Goal: Task Accomplishment & Management: Manage account settings

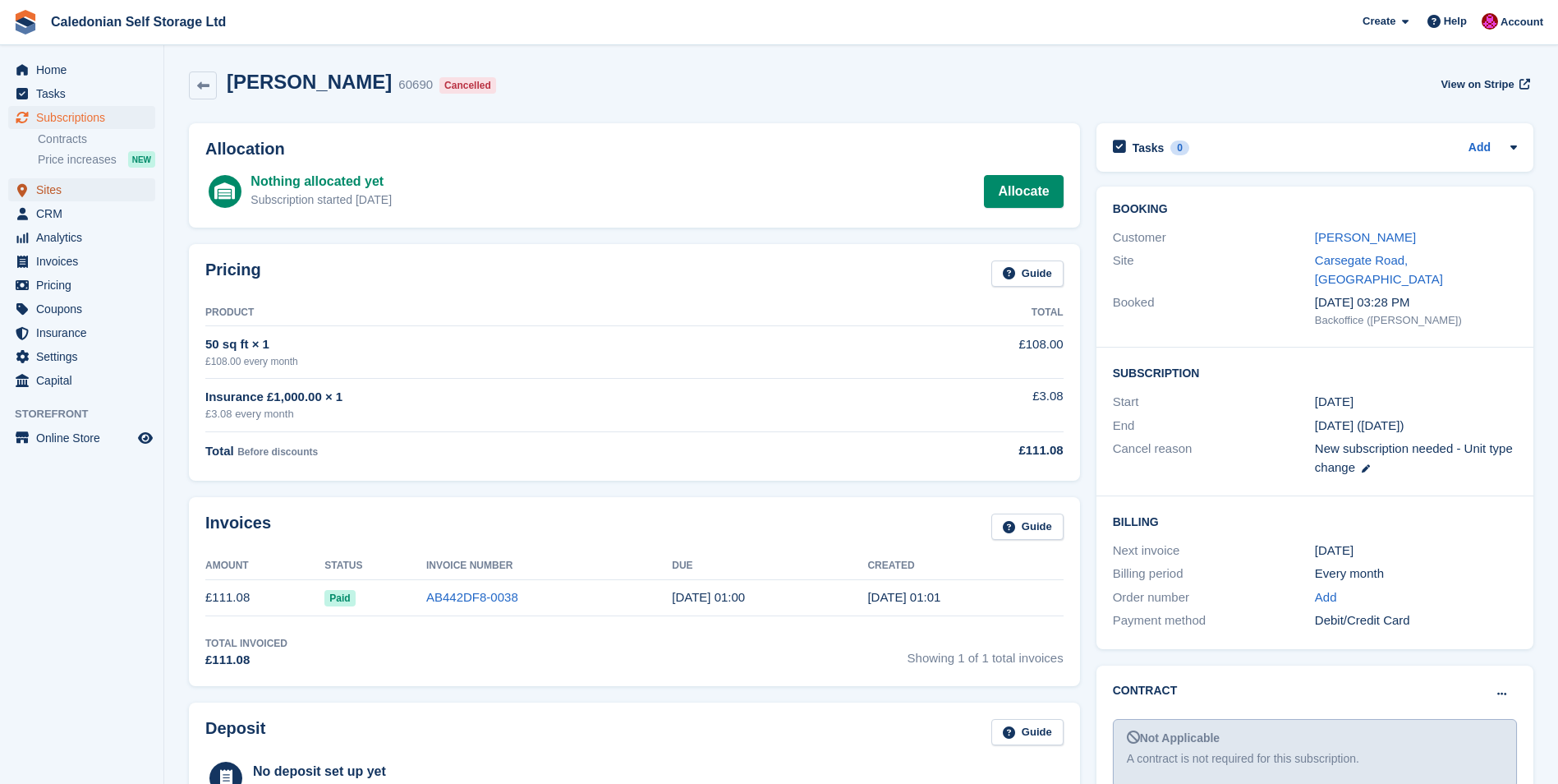
click at [39, 191] on span "Sites" at bounding box center [85, 189] width 99 height 23
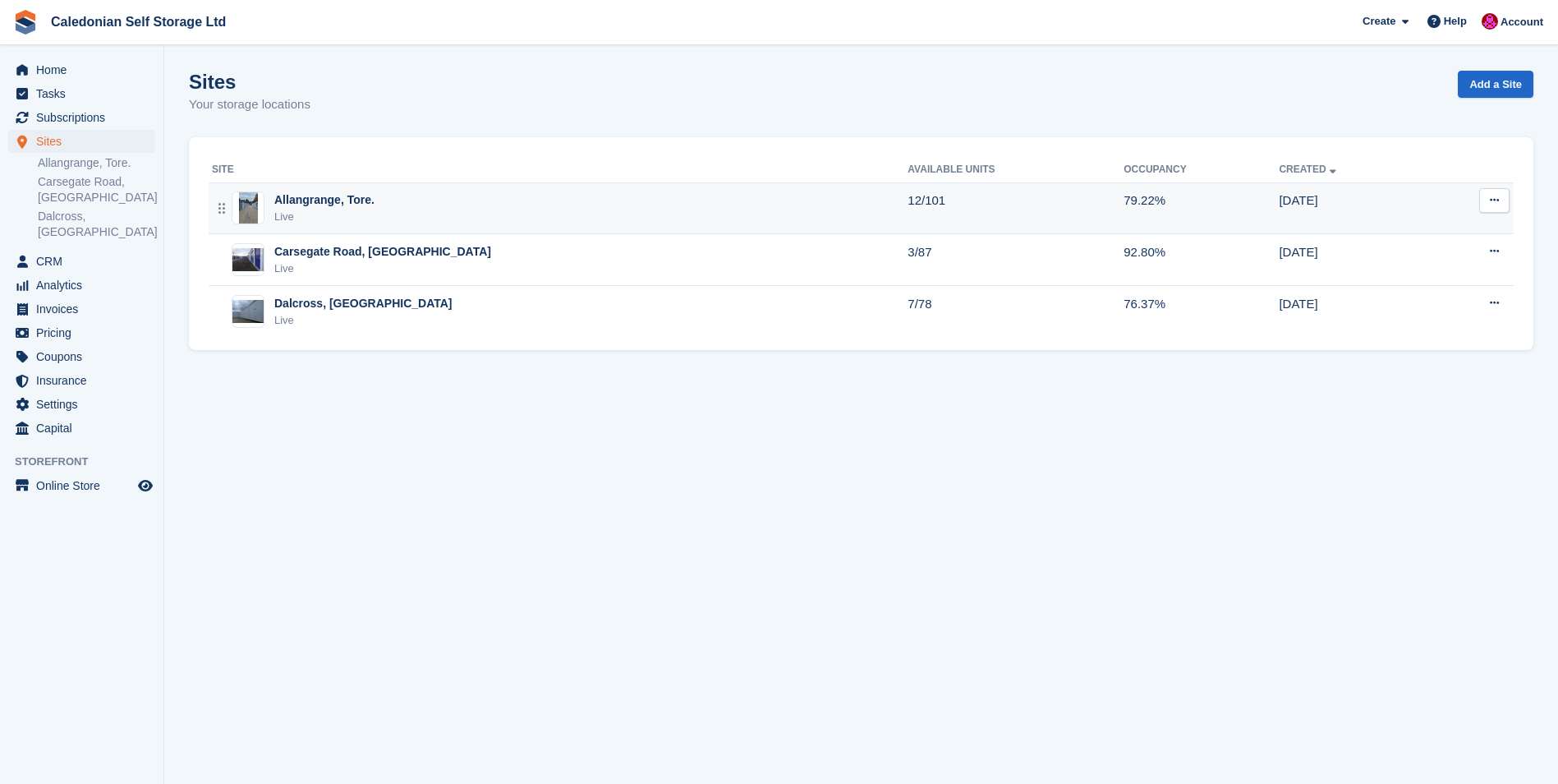
click at [280, 195] on div "Allangrange, Tore." at bounding box center [324, 200] width 101 height 17
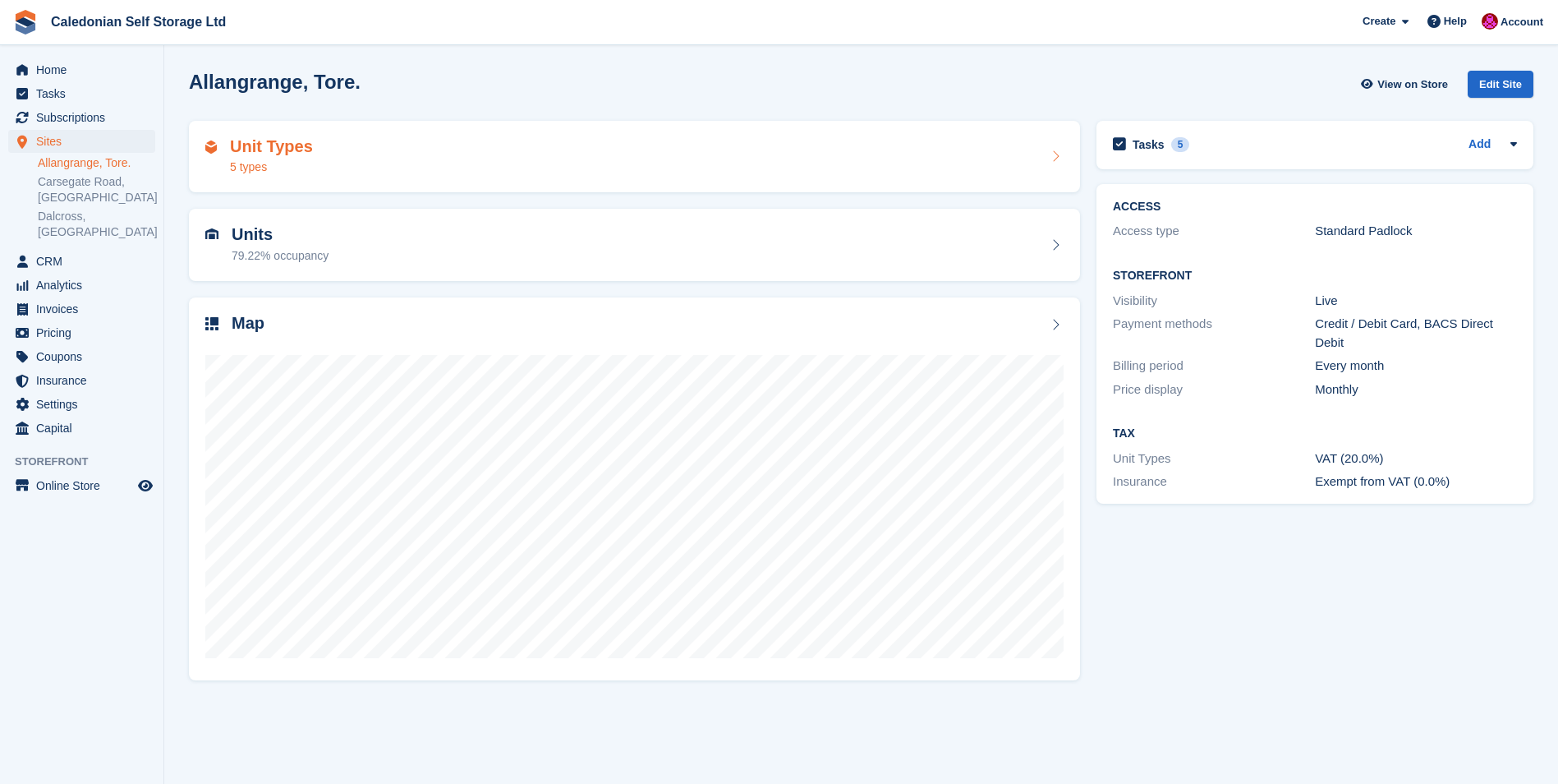
click at [263, 153] on h2 "Unit Types" at bounding box center [271, 146] width 83 height 19
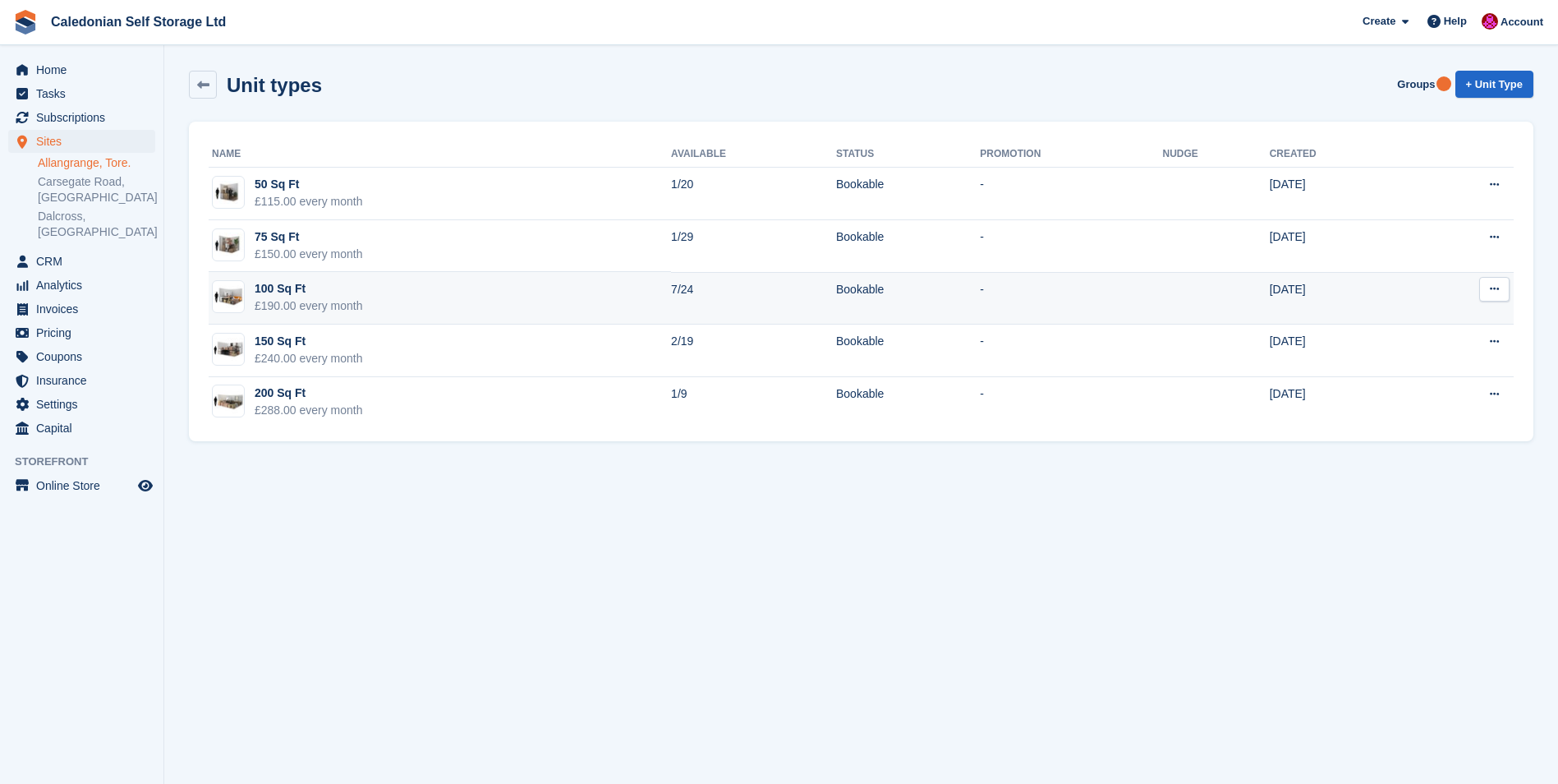
click at [273, 289] on div "100 Sq Ft" at bounding box center [308, 289] width 108 height 17
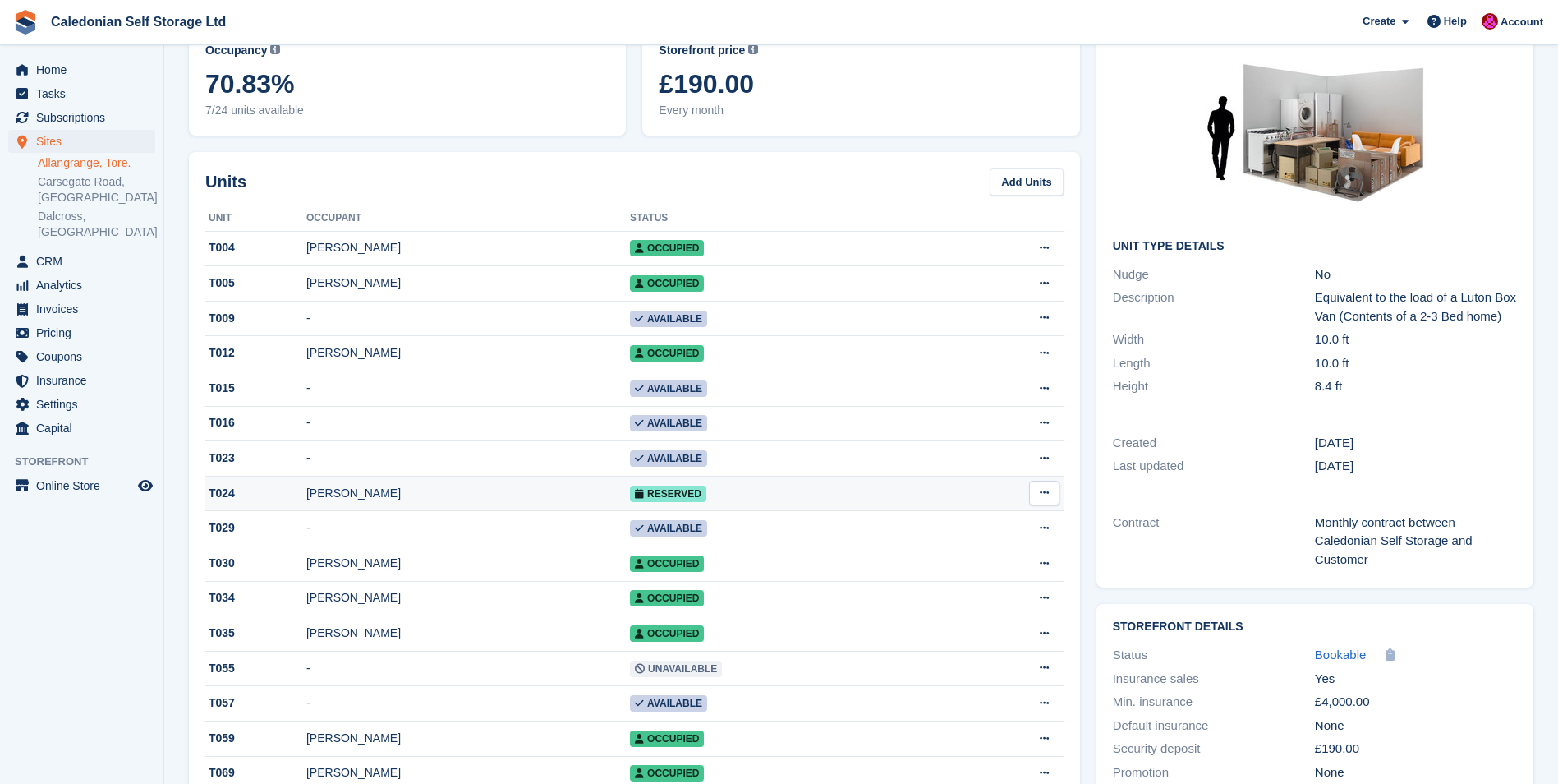
scroll to position [164, 0]
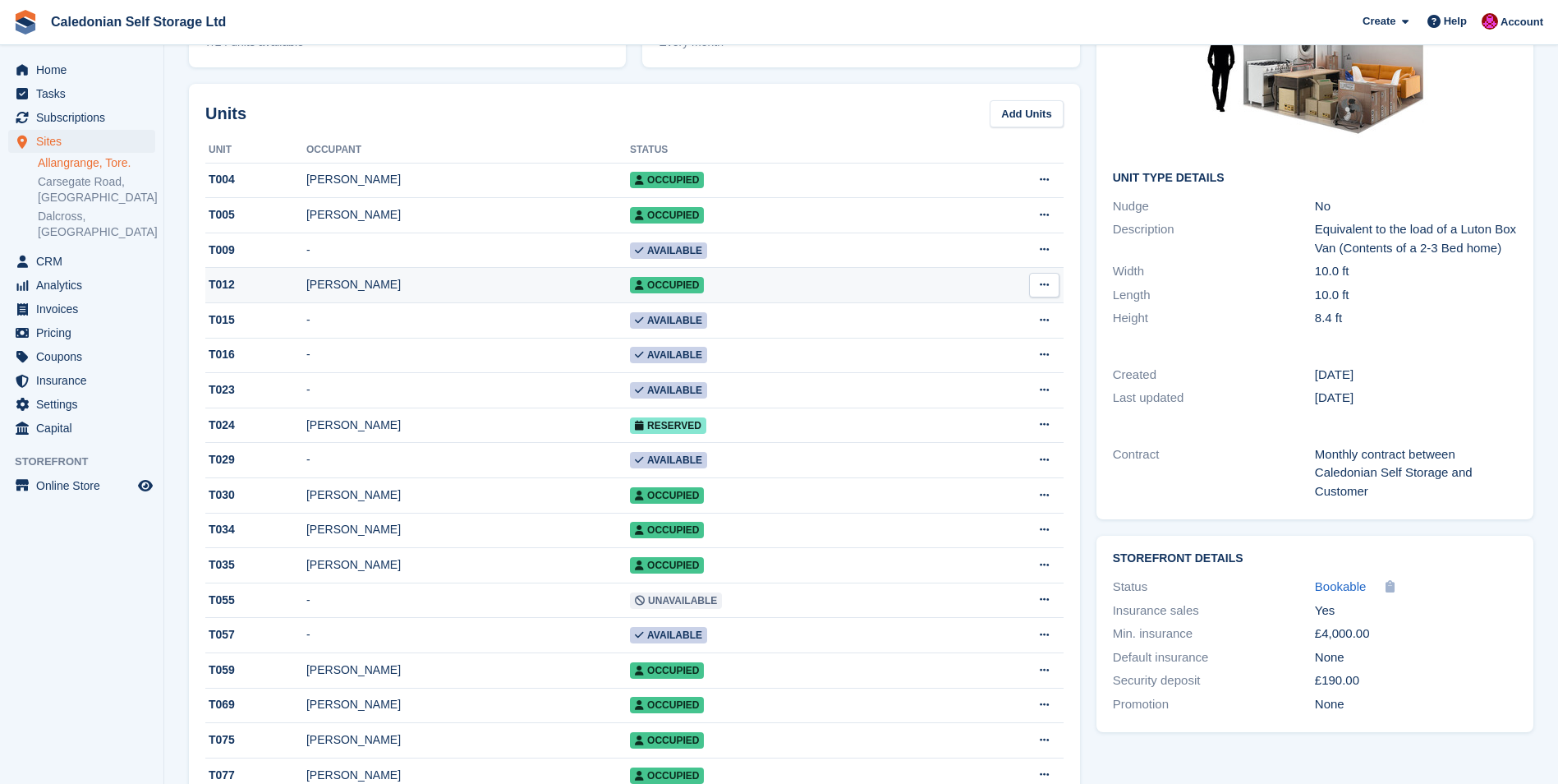
click at [353, 285] on div "Richard Williamson" at bounding box center [468, 285] width 324 height 17
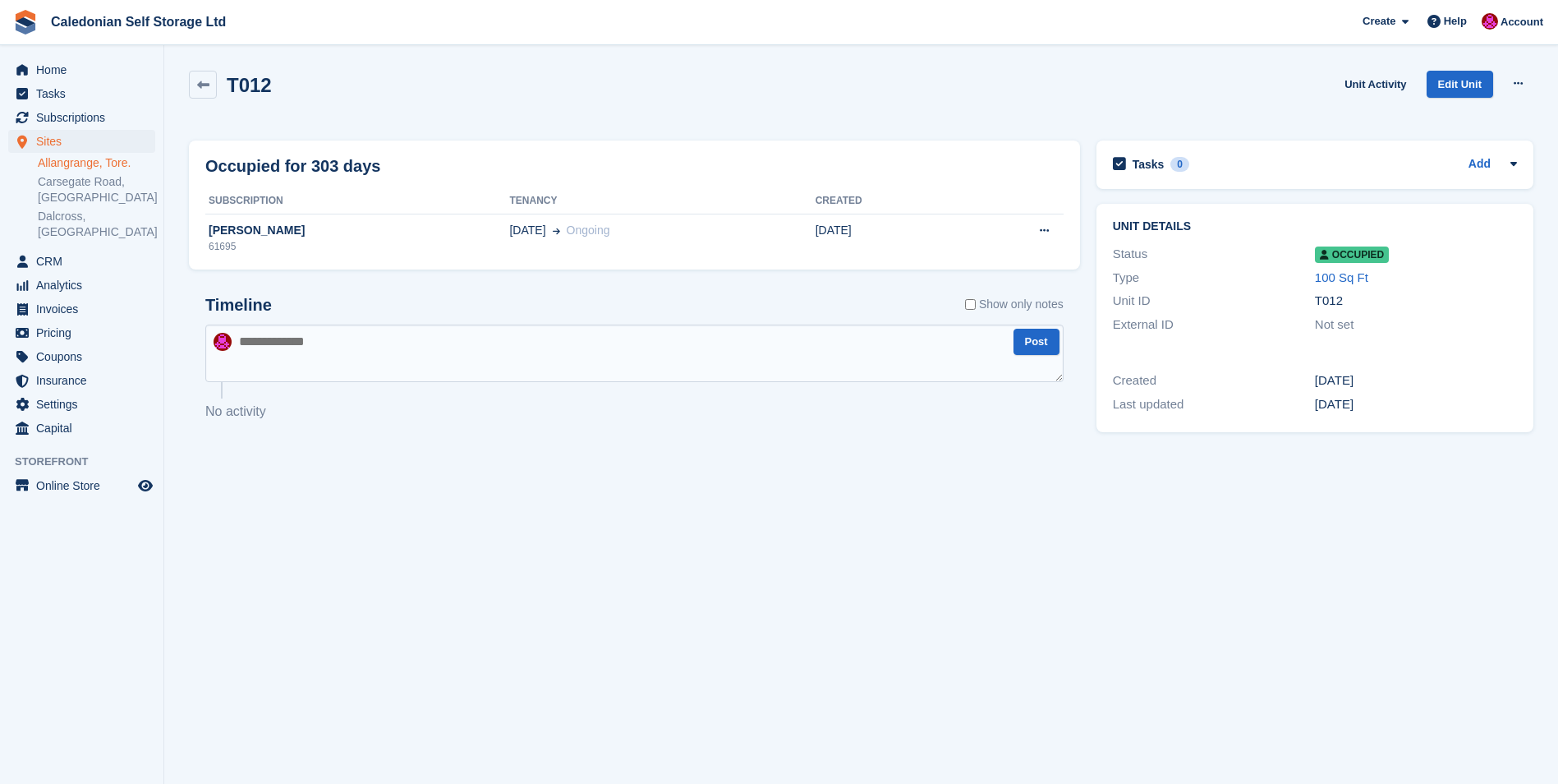
click at [74, 164] on link "Allangrange, Tore." at bounding box center [96, 163] width 117 height 15
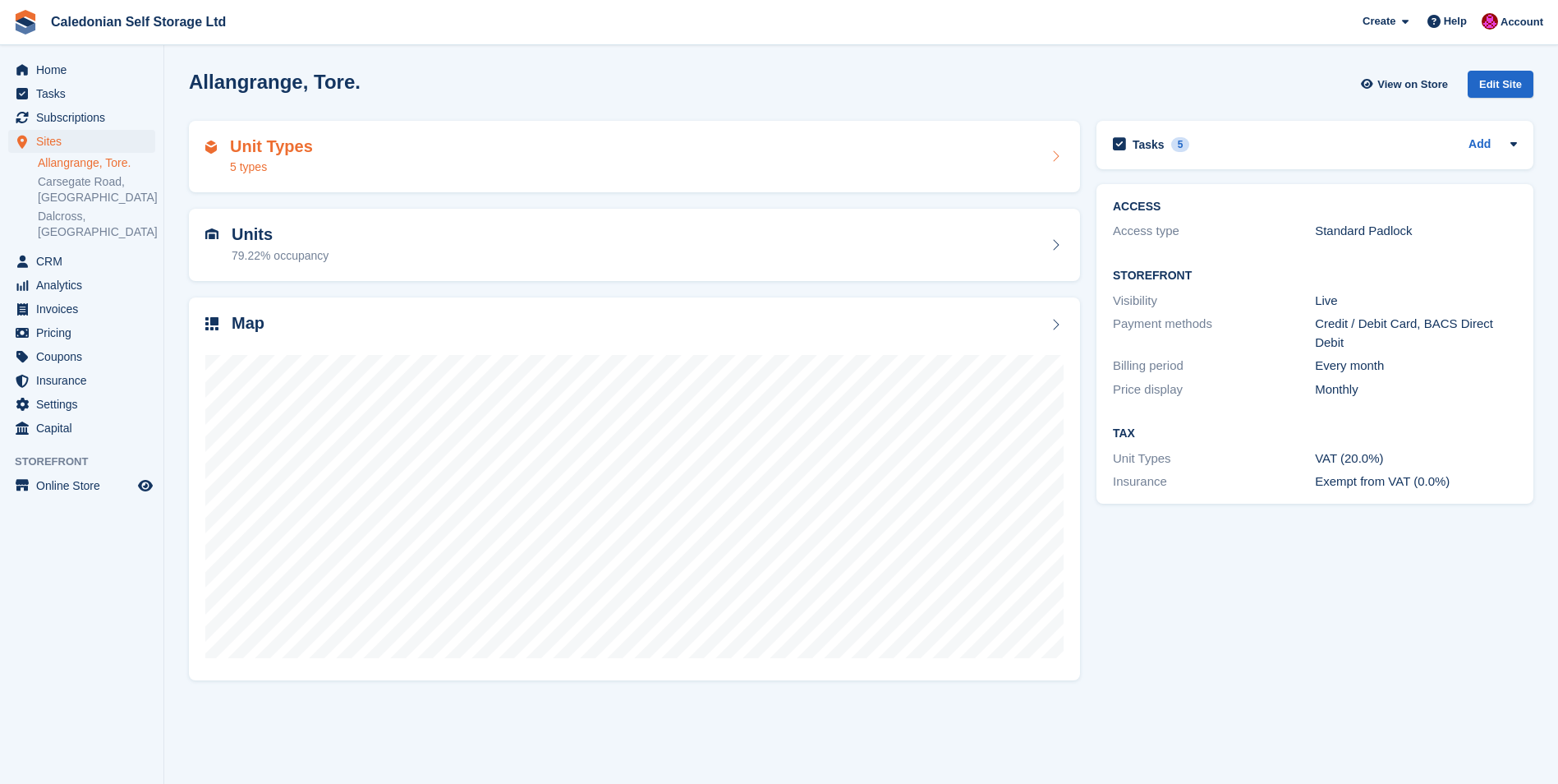
click at [286, 147] on h2 "Unit Types" at bounding box center [271, 146] width 83 height 19
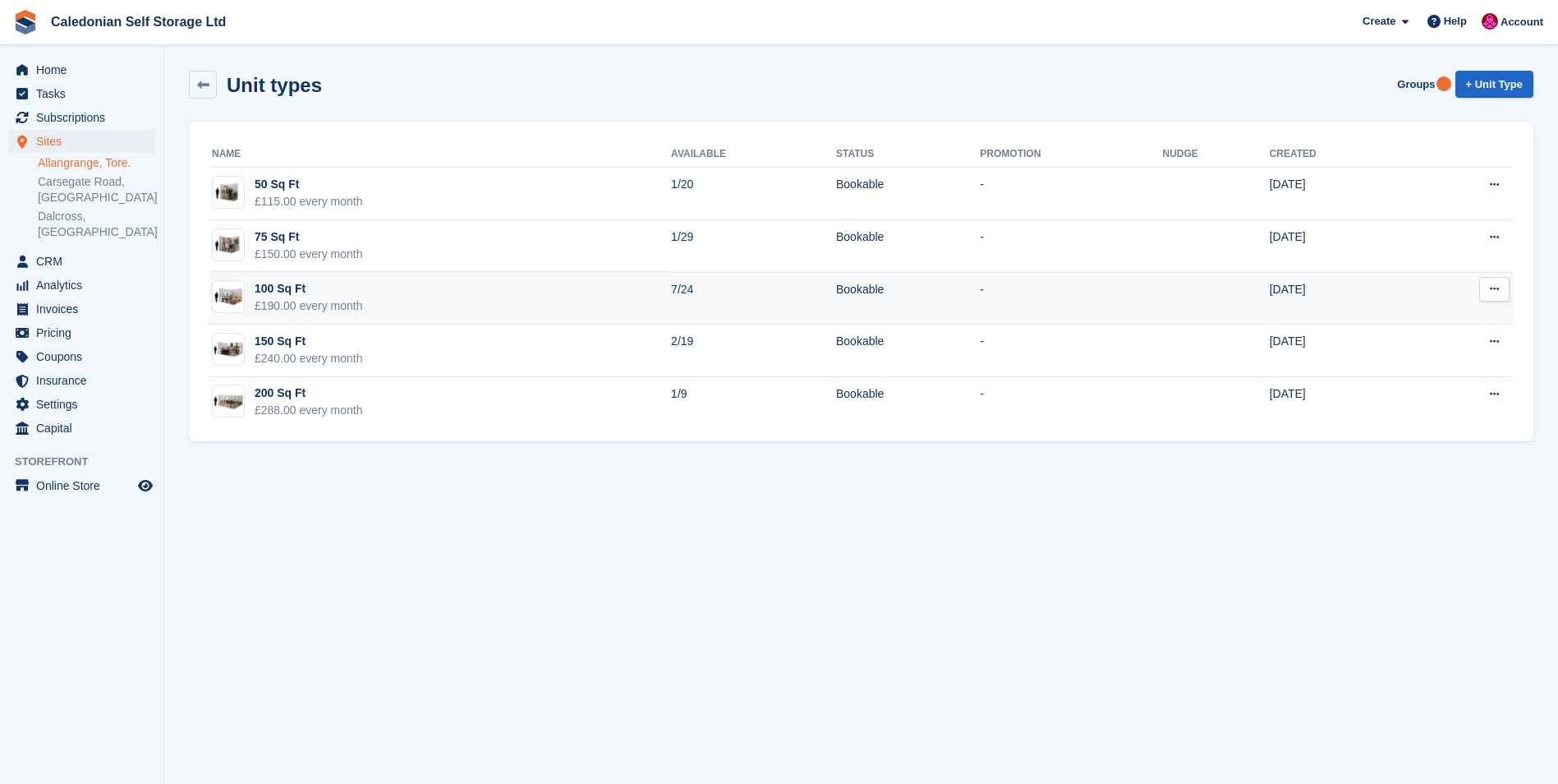
click at [289, 292] on div "100 Sq Ft" at bounding box center [308, 289] width 108 height 17
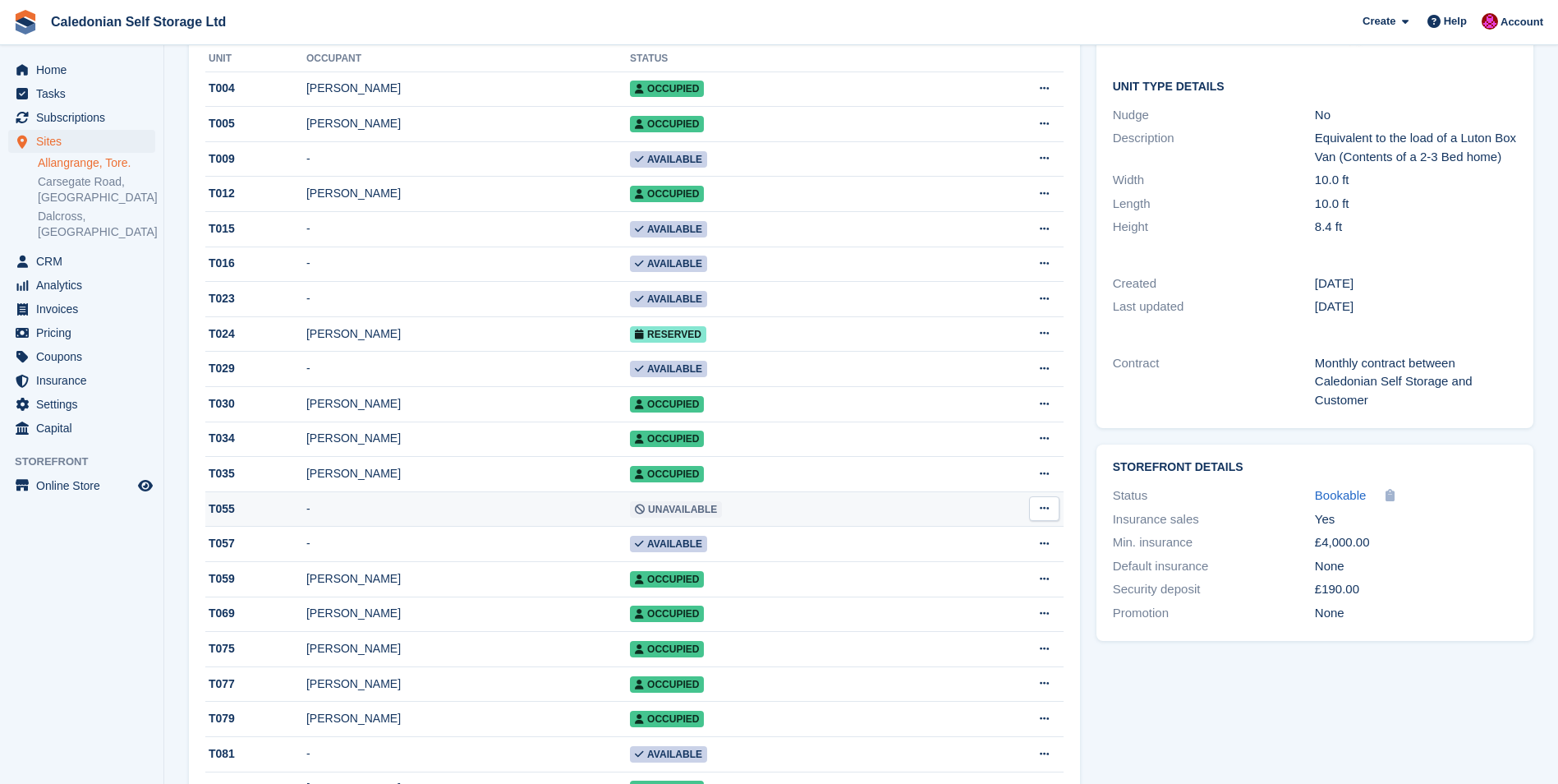
scroll to position [411, 0]
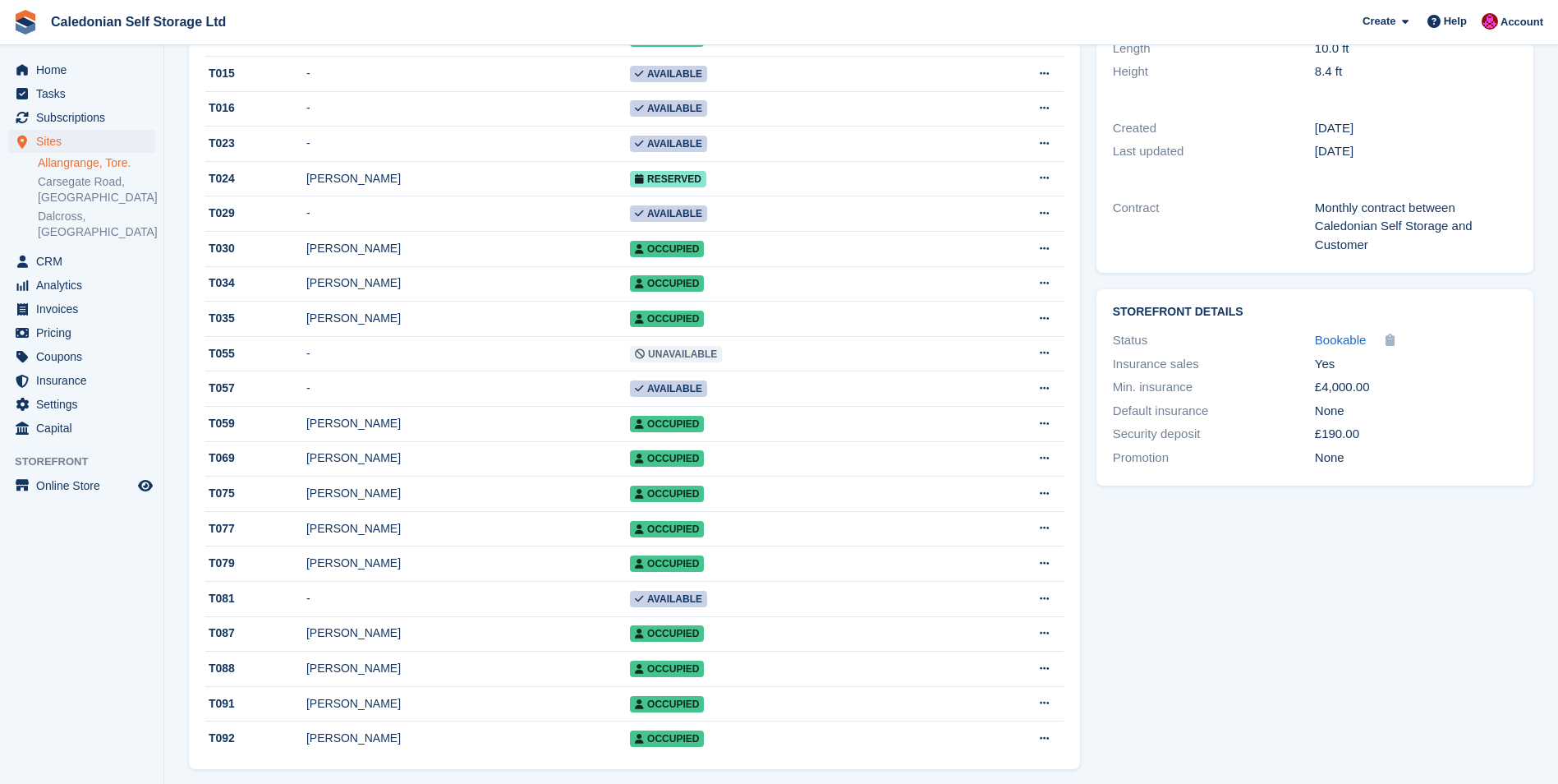
click at [77, 161] on link "Allangrange, Tore." at bounding box center [96, 163] width 117 height 15
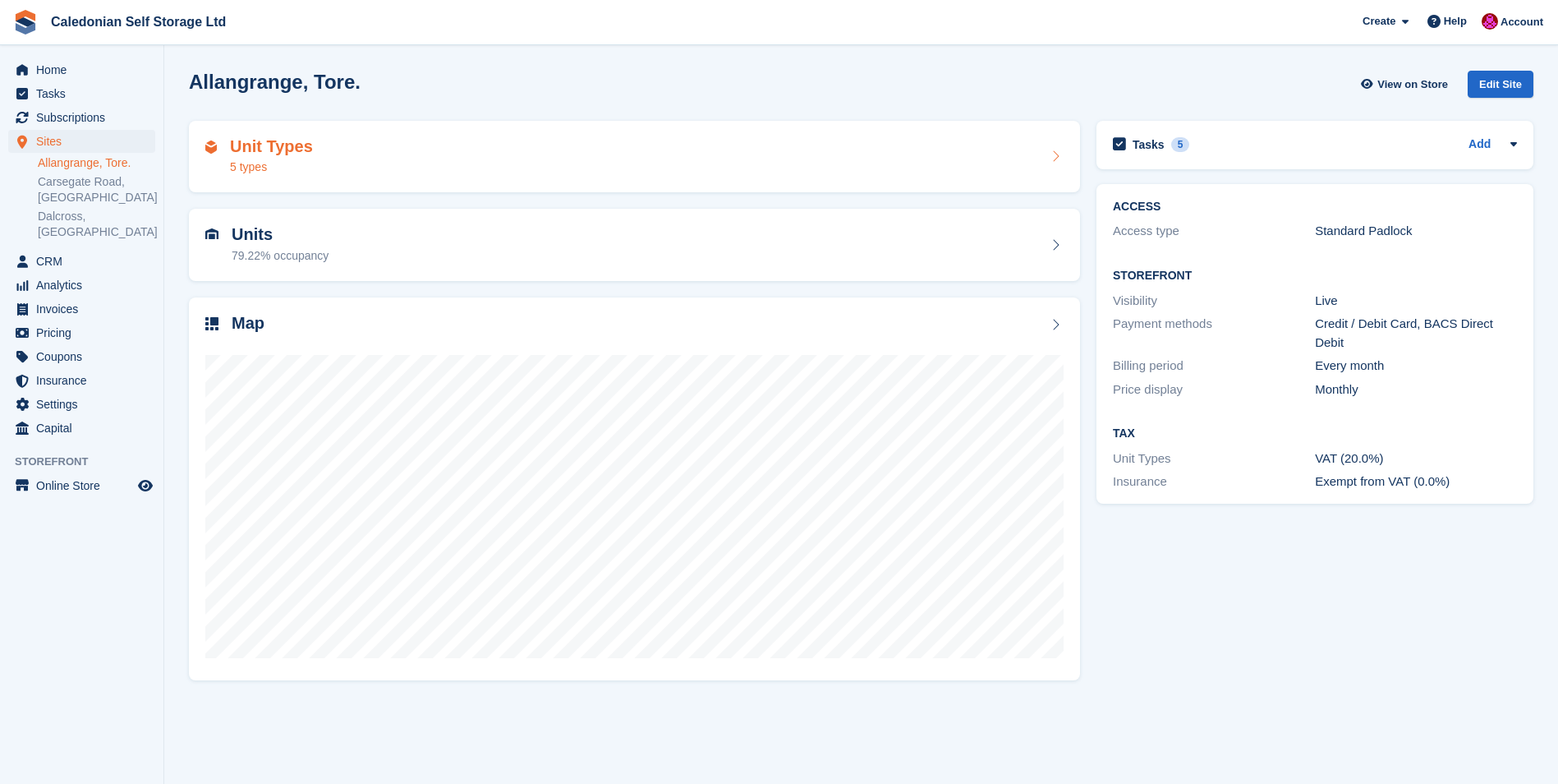
click at [235, 147] on h2 "Unit Types" at bounding box center [271, 146] width 83 height 19
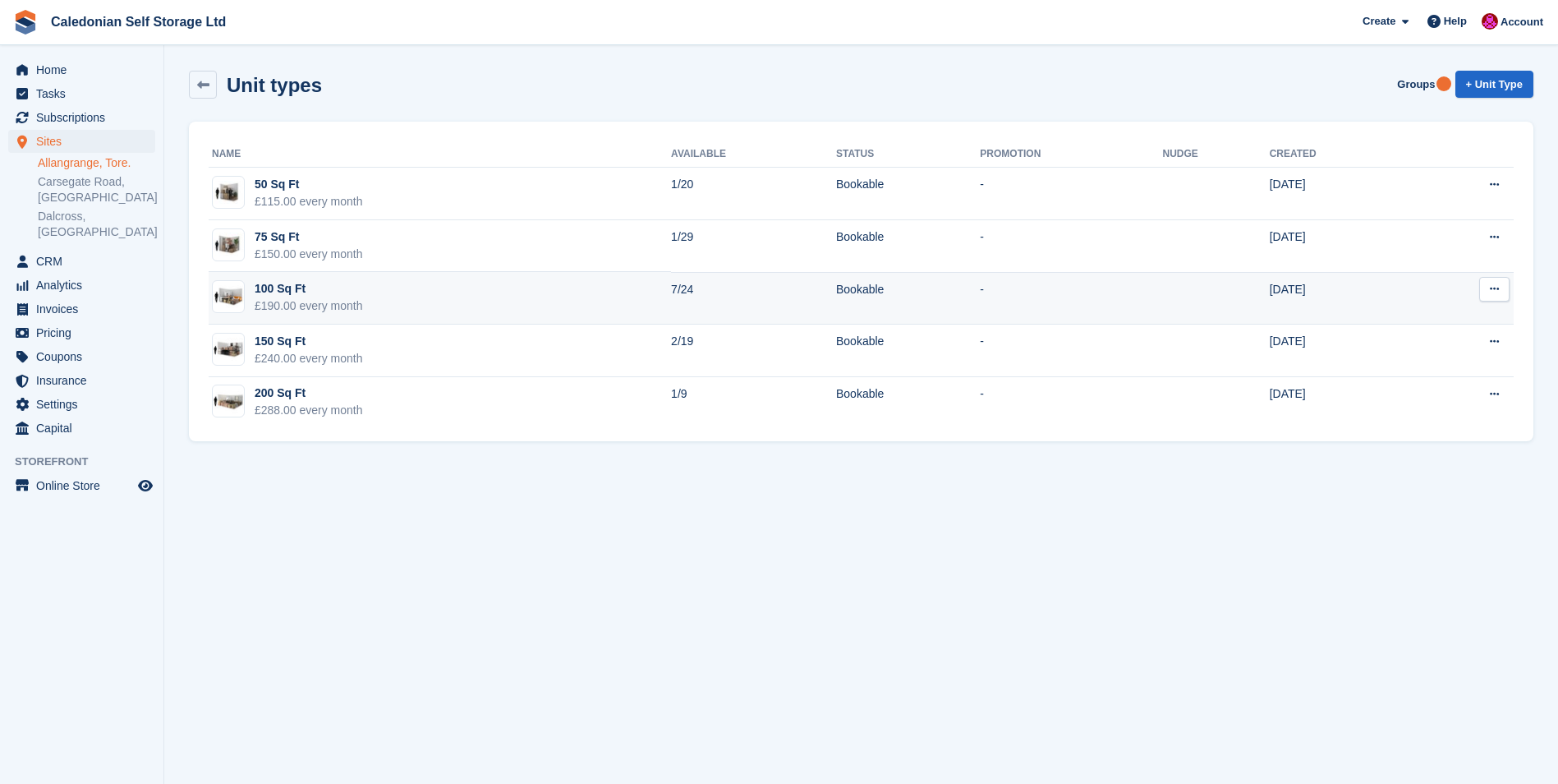
click at [285, 298] on div "£190.00 every month" at bounding box center [308, 306] width 108 height 17
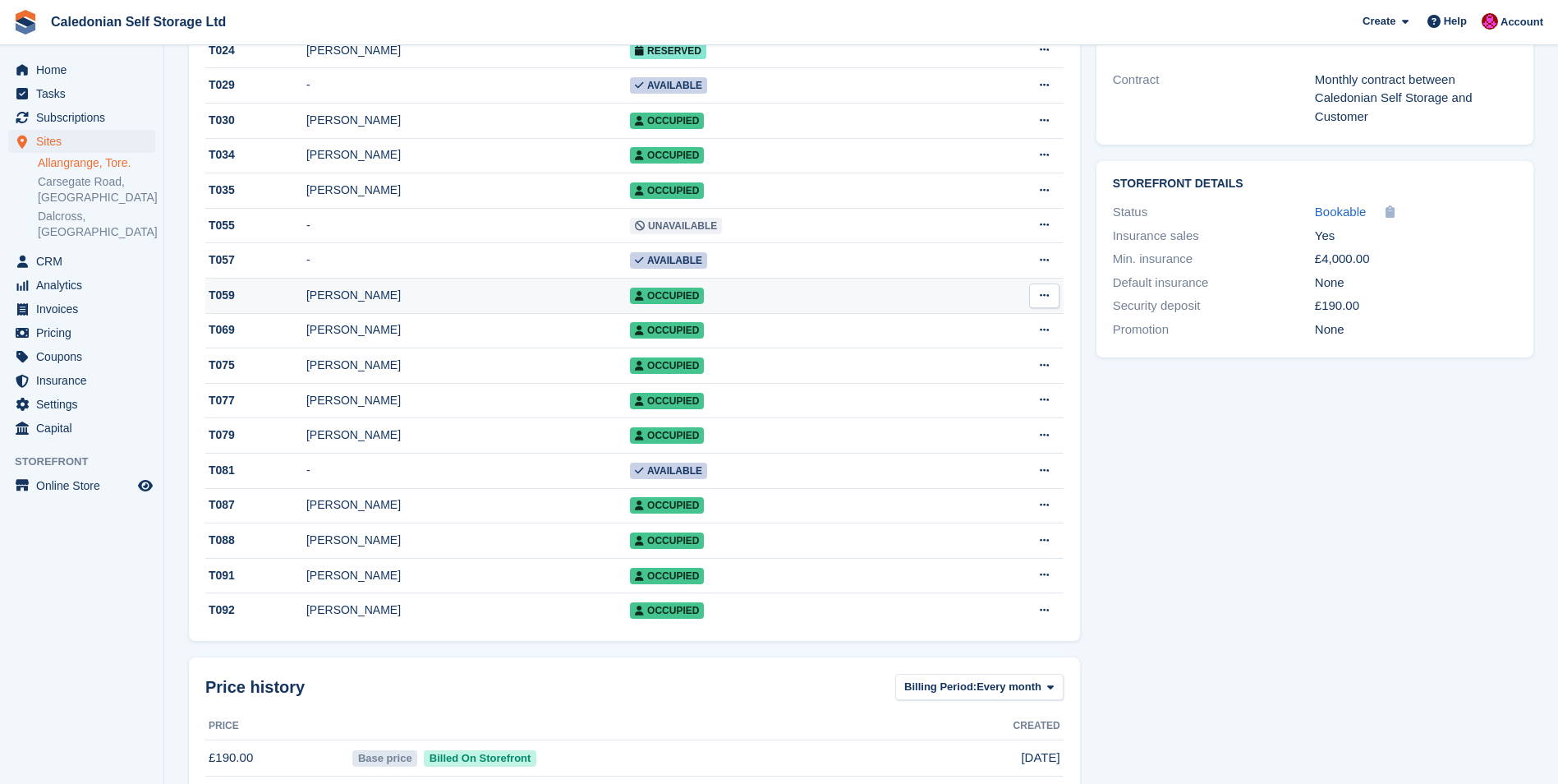
scroll to position [627, 0]
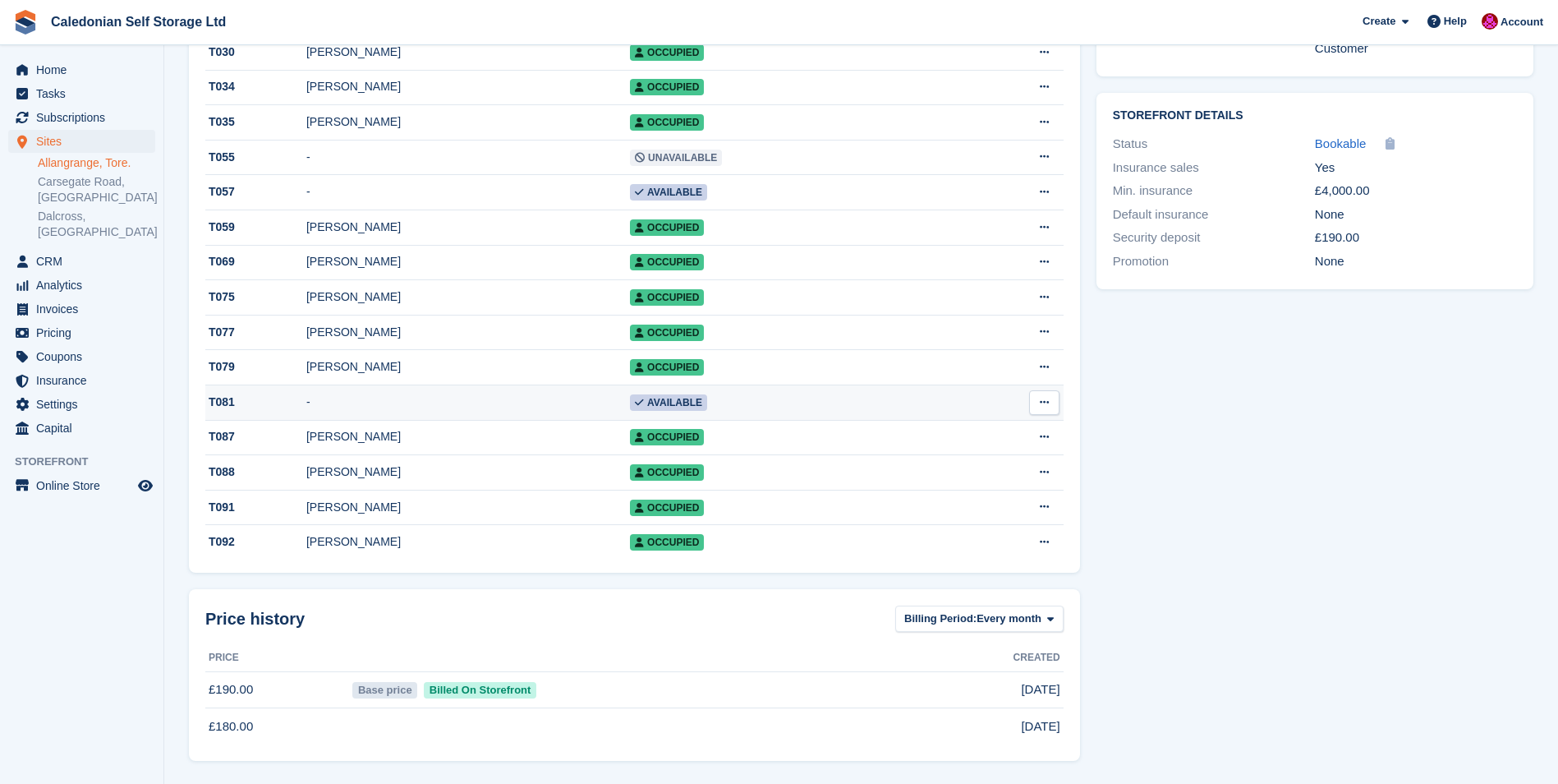
click at [225, 395] on div "T081" at bounding box center [256, 402] width 101 height 17
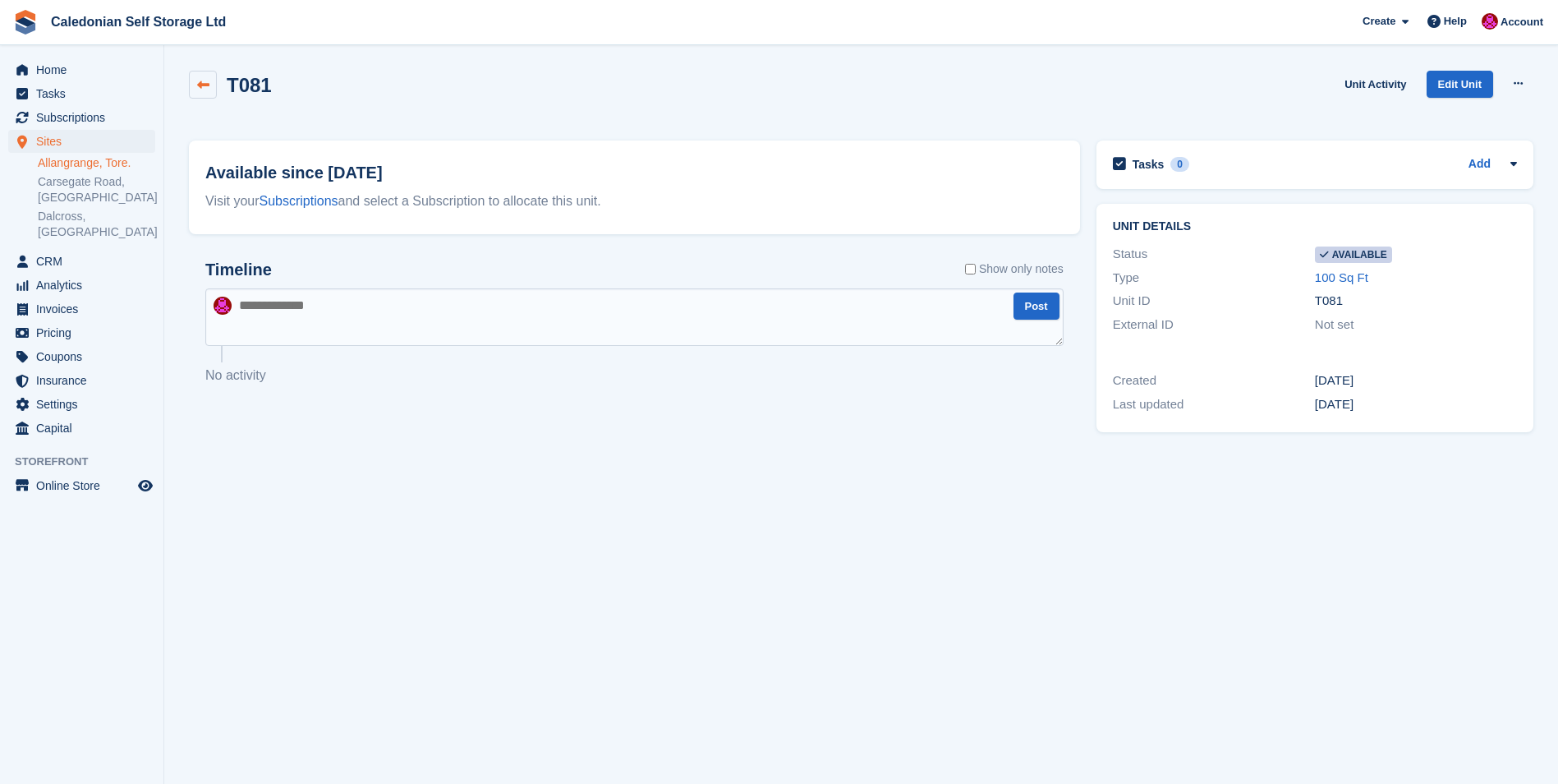
click at [208, 84] on icon at bounding box center [203, 84] width 13 height 13
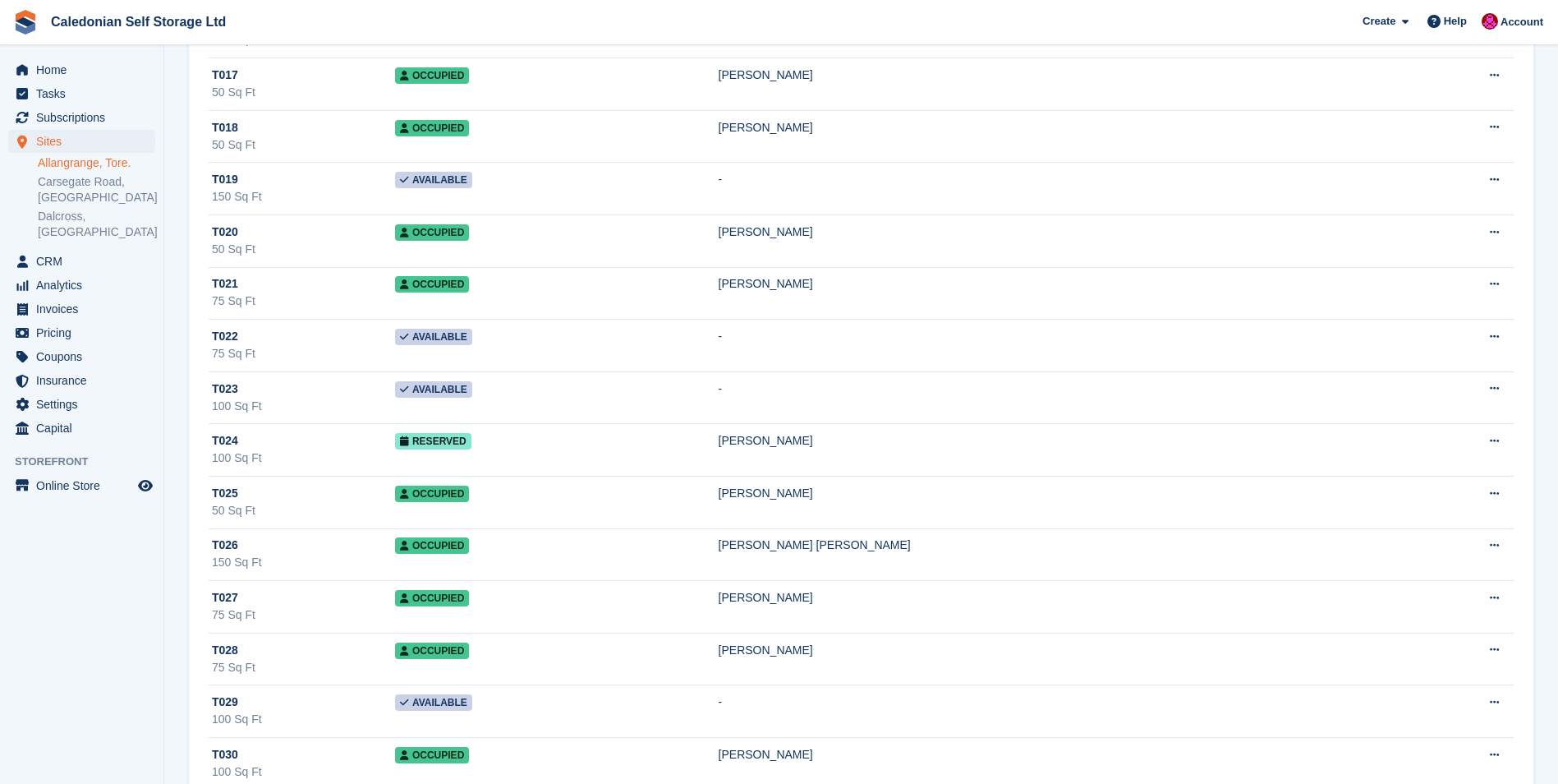
scroll to position [986, 0]
click at [47, 139] on span "Sites" at bounding box center [85, 141] width 99 height 23
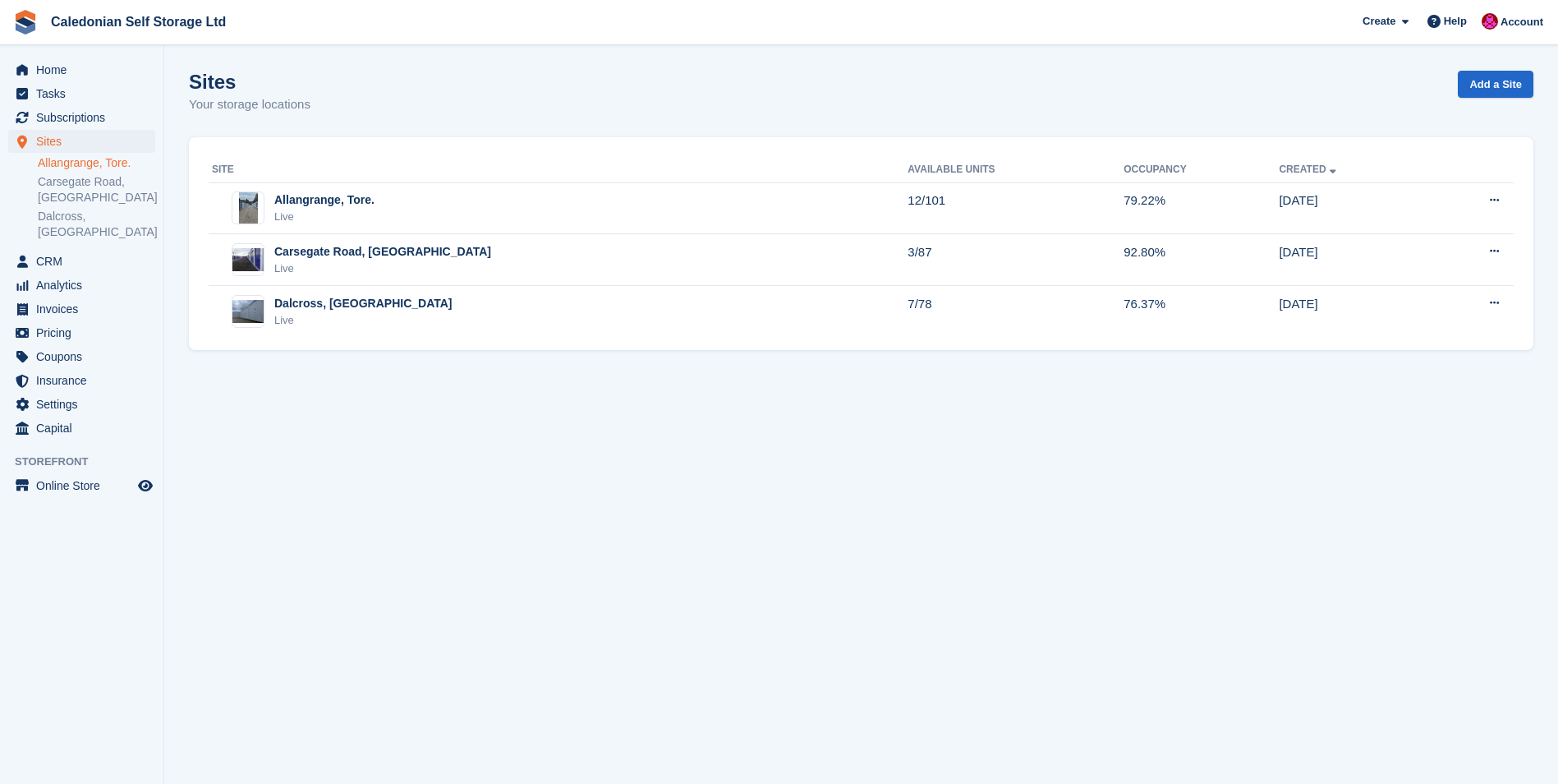
click at [108, 161] on link "Allangrange, Tore." at bounding box center [96, 163] width 117 height 15
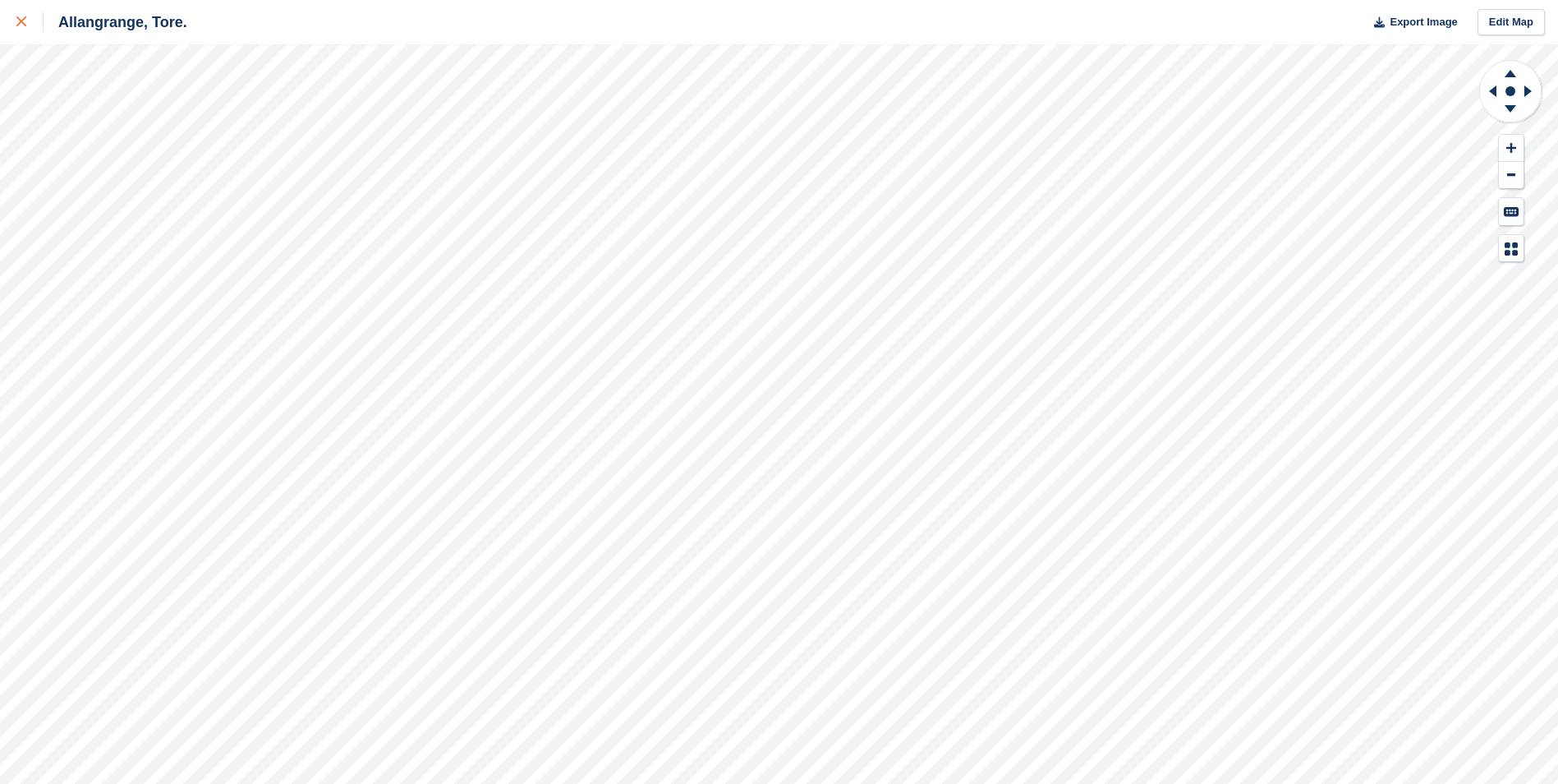
click at [25, 19] on icon at bounding box center [21, 21] width 10 height 10
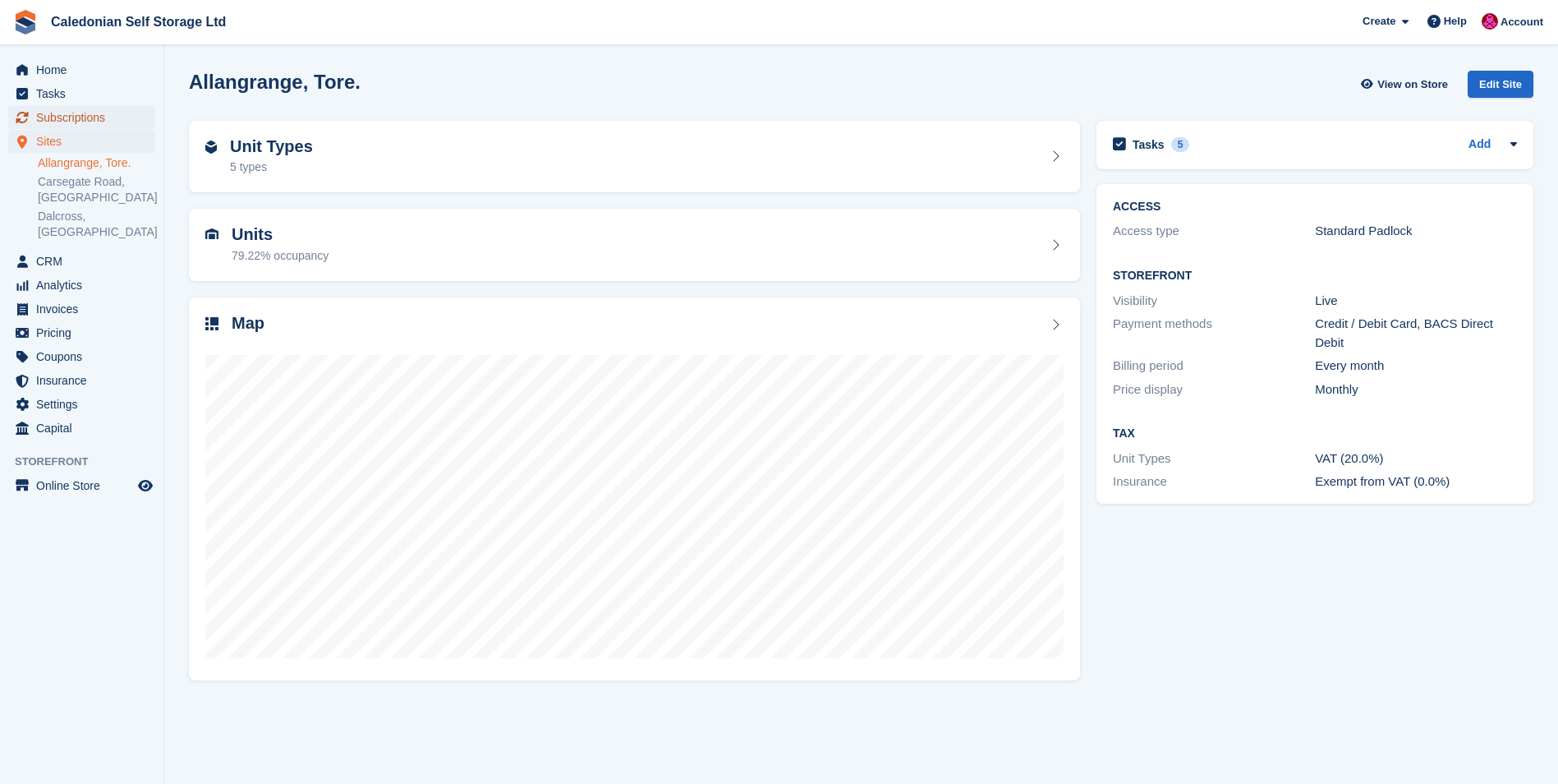
click at [74, 114] on span "Subscriptions" at bounding box center [85, 117] width 99 height 23
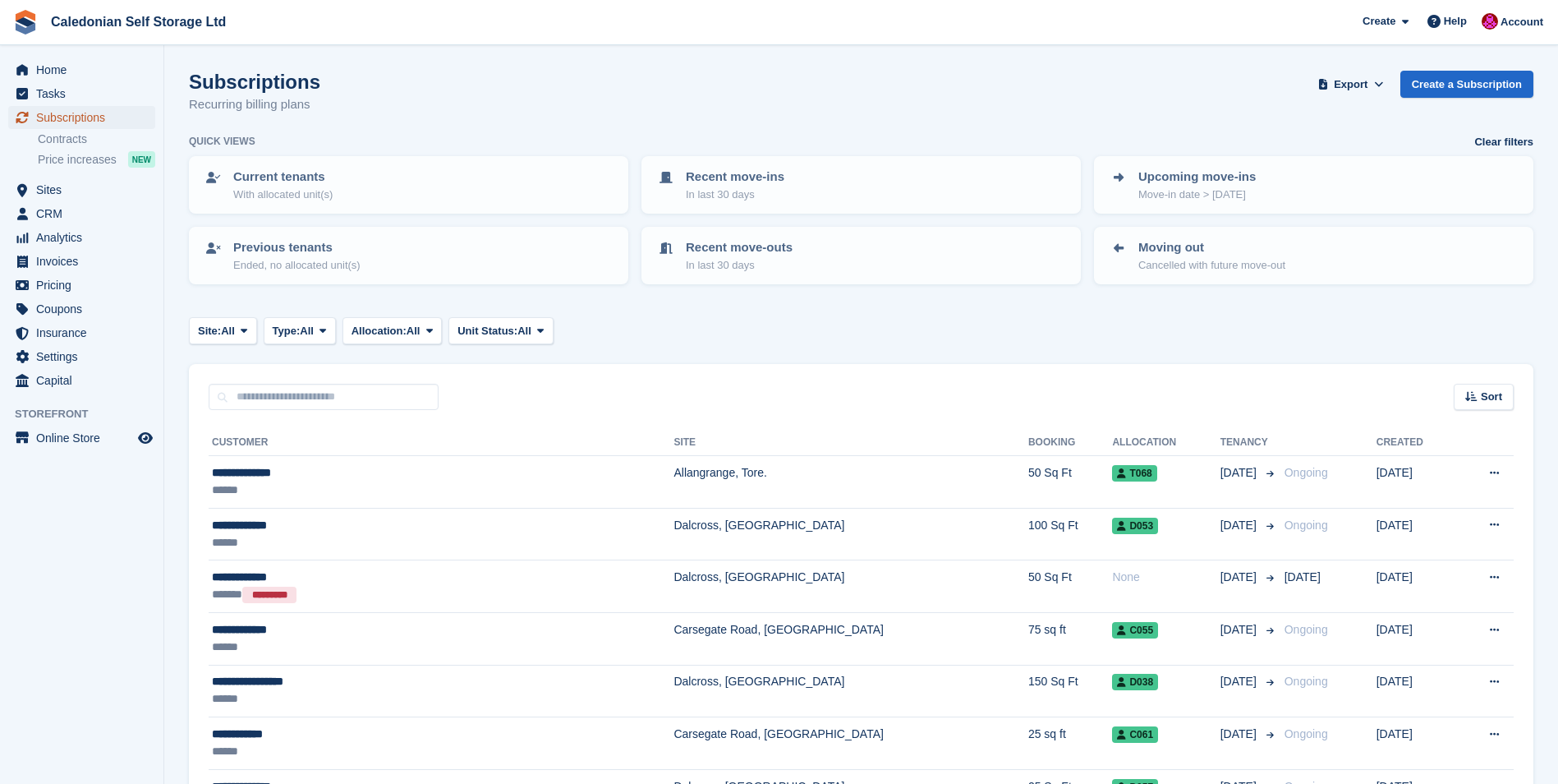
click at [81, 116] on span "Subscriptions" at bounding box center [85, 117] width 99 height 23
click at [31, 187] on span "menu" at bounding box center [22, 189] width 19 height 19
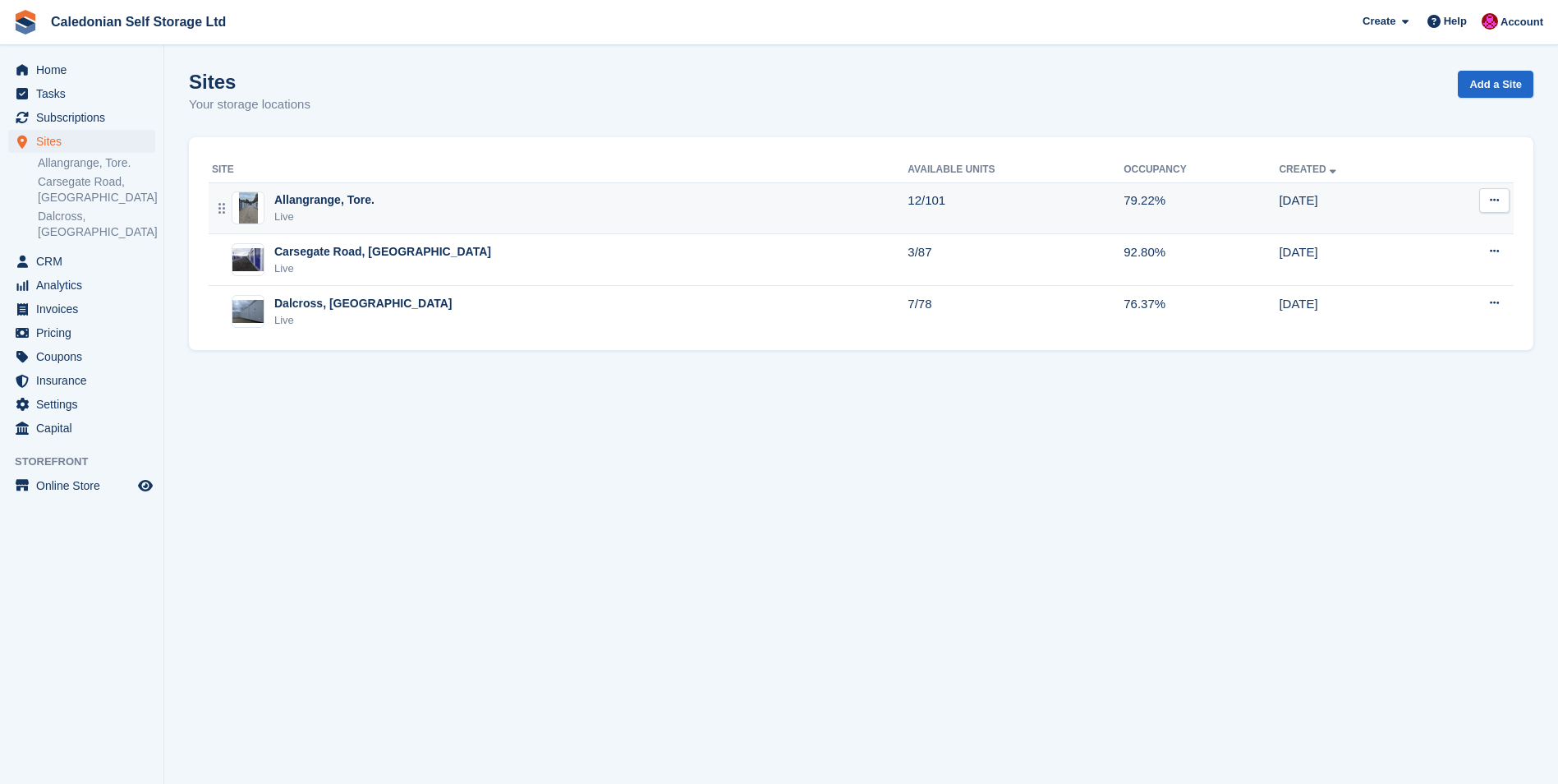
click at [311, 194] on div "Allangrange, Tore." at bounding box center [324, 200] width 101 height 17
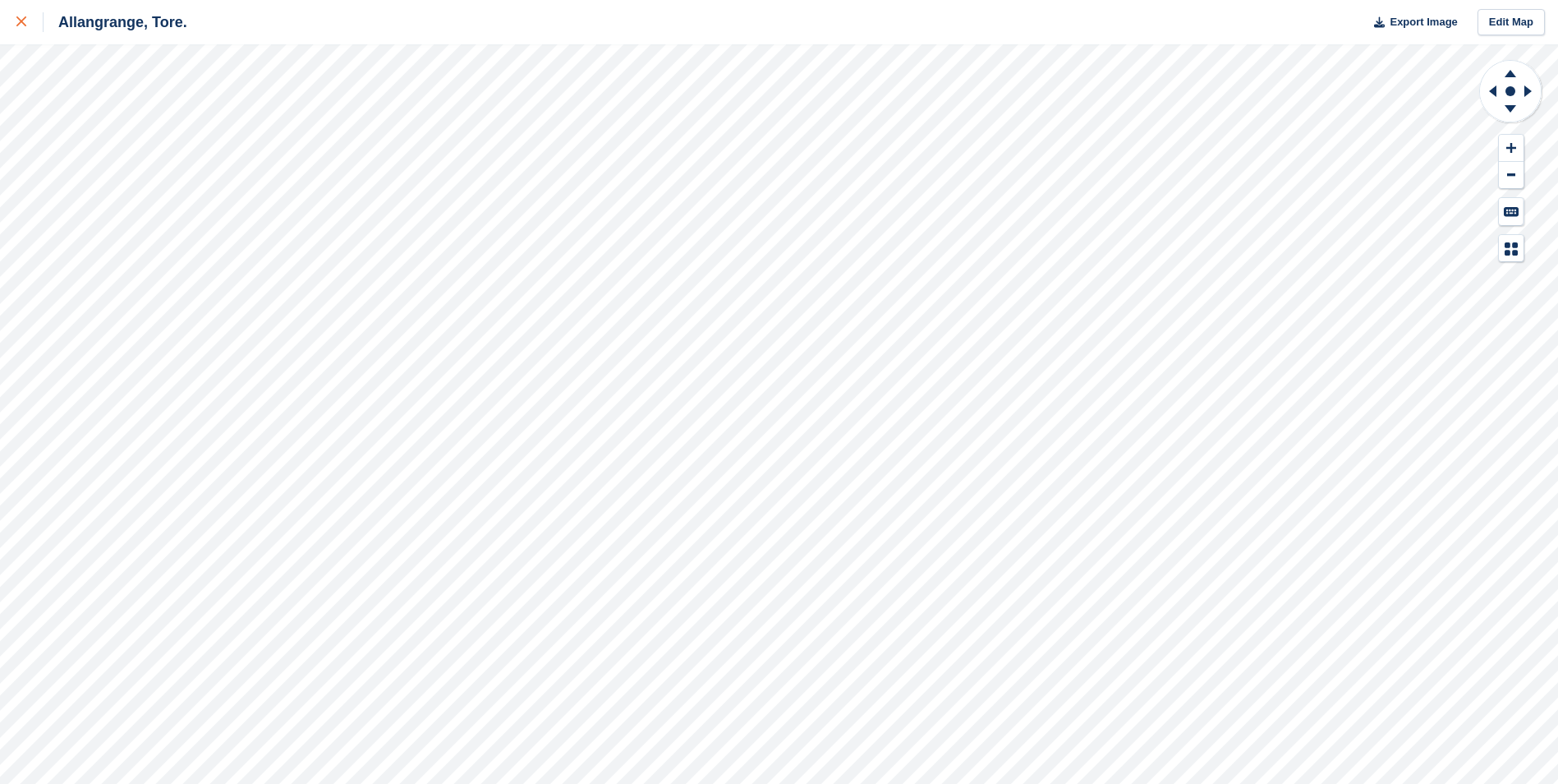
click at [24, 15] on div at bounding box center [30, 22] width 27 height 19
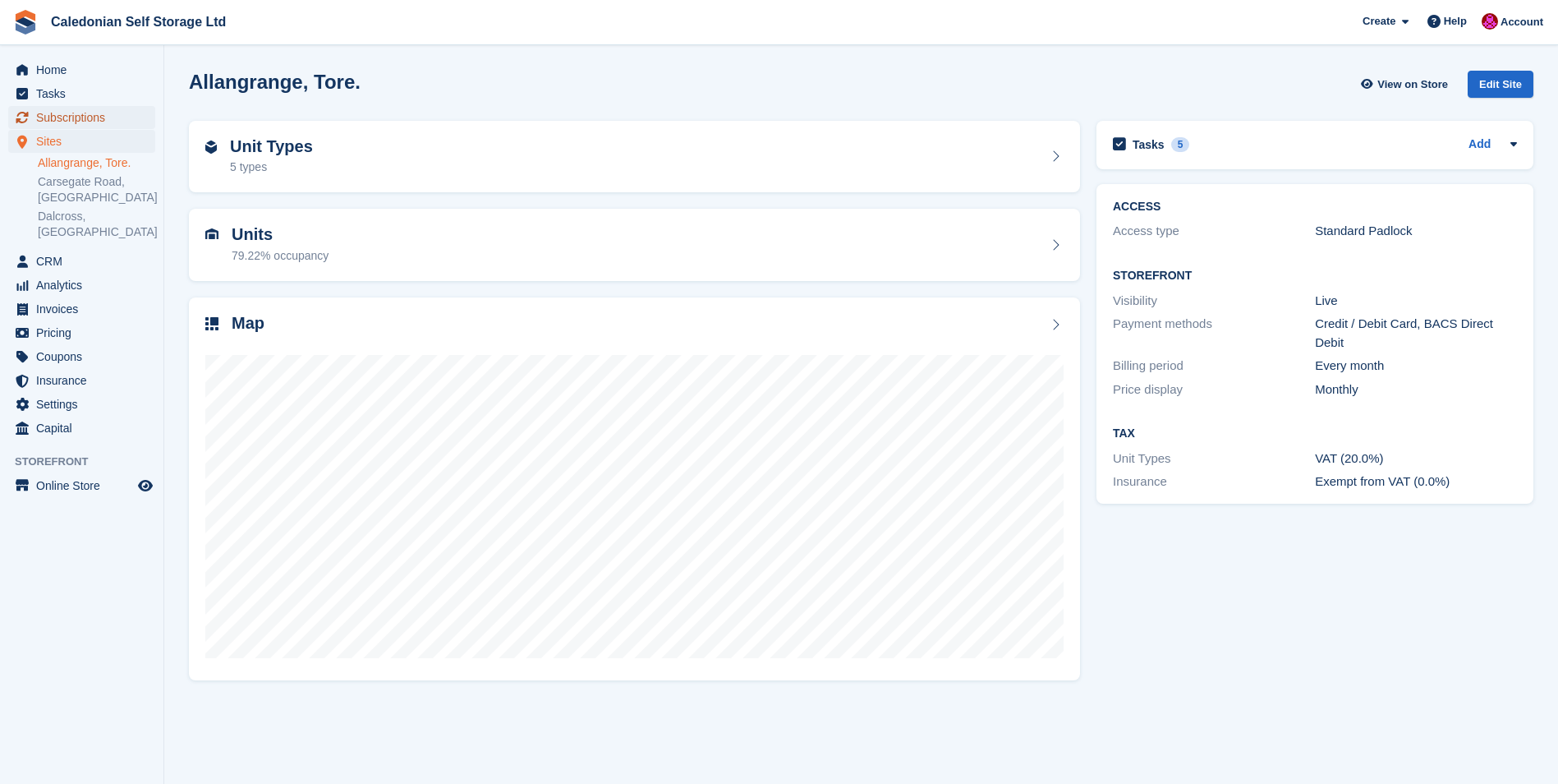
click at [59, 117] on span "Subscriptions" at bounding box center [85, 117] width 99 height 23
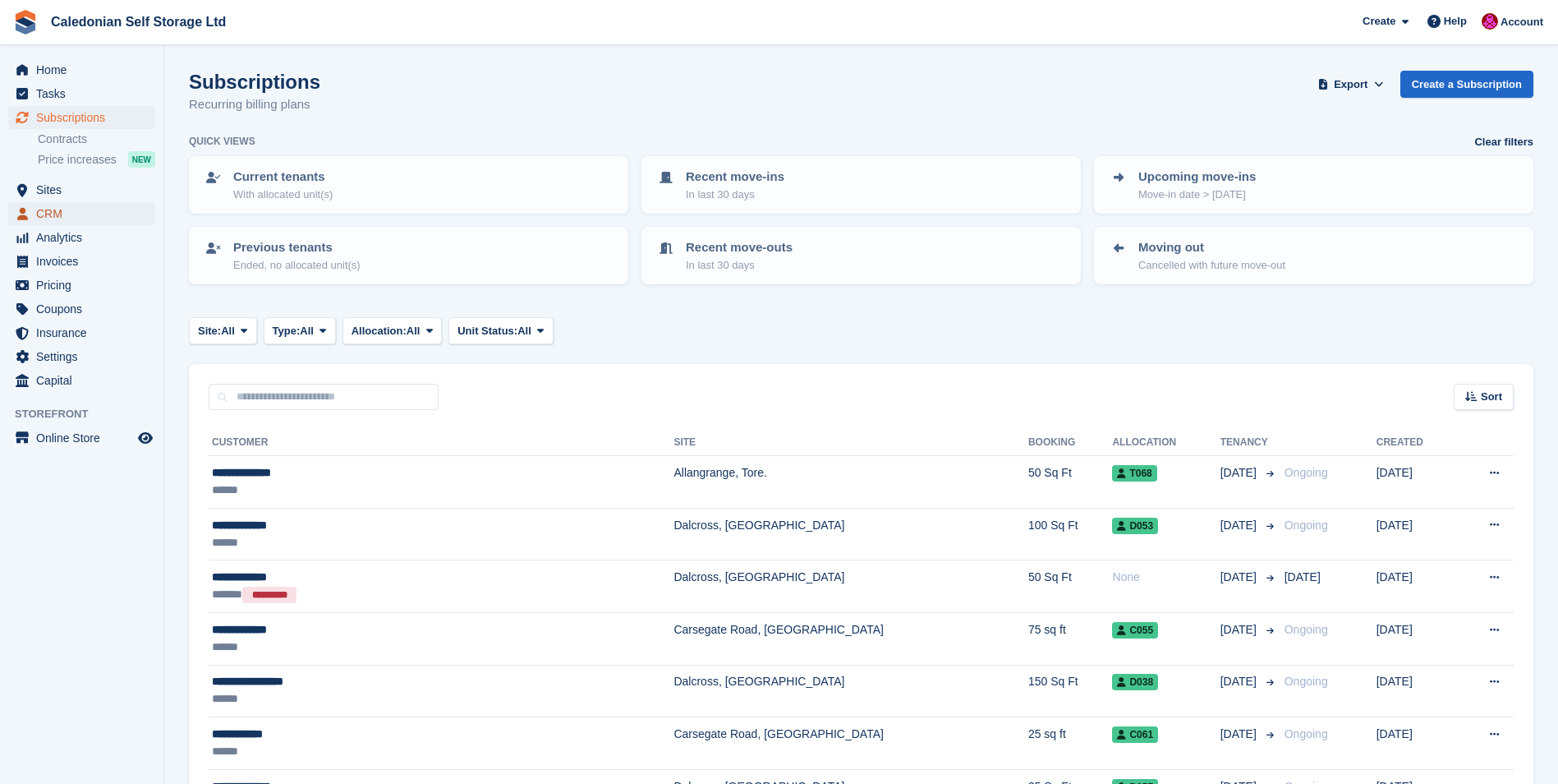
click at [42, 220] on span "CRM" at bounding box center [85, 213] width 99 height 23
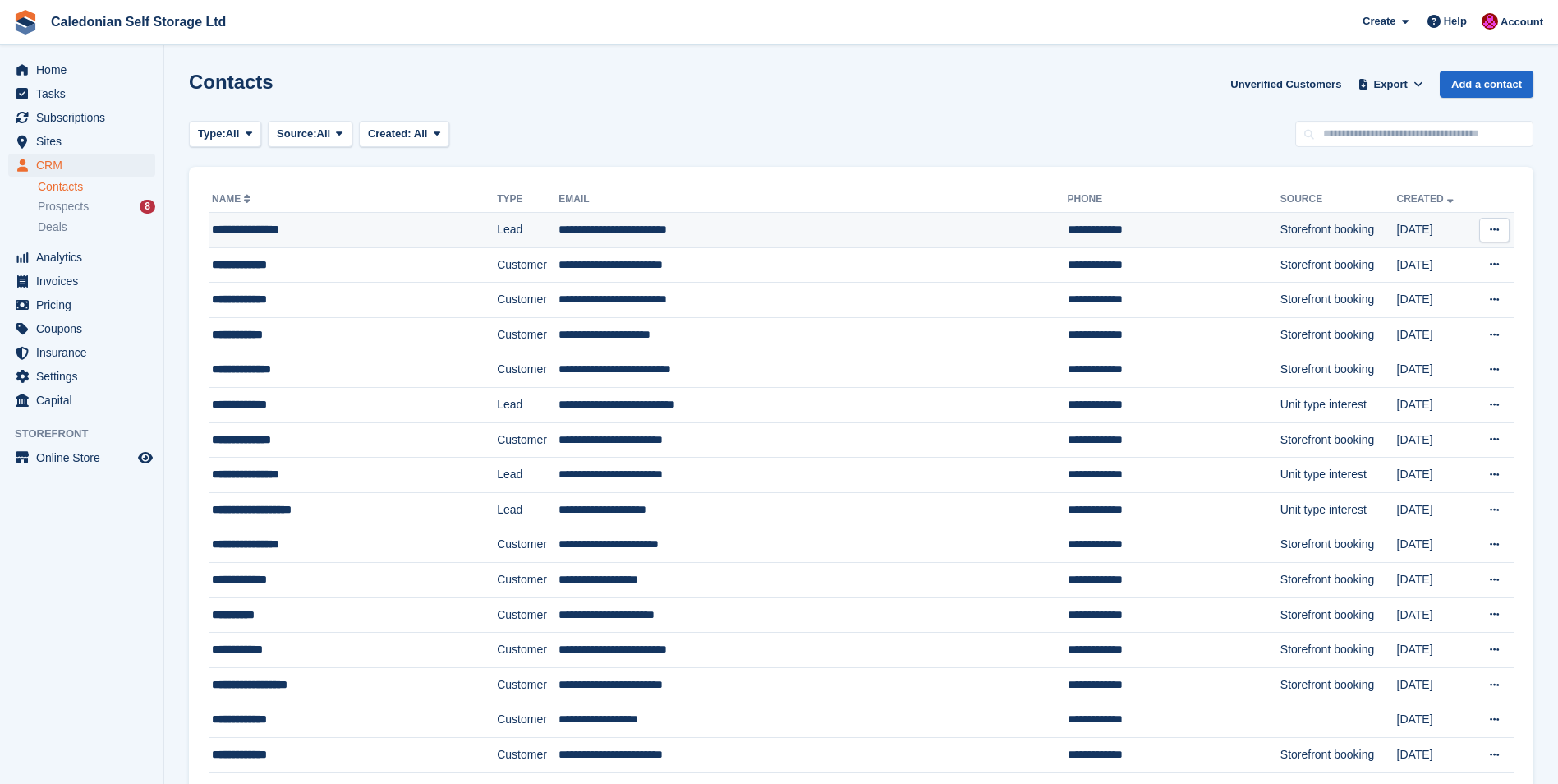
click at [251, 228] on div "**********" at bounding box center [327, 230] width 230 height 17
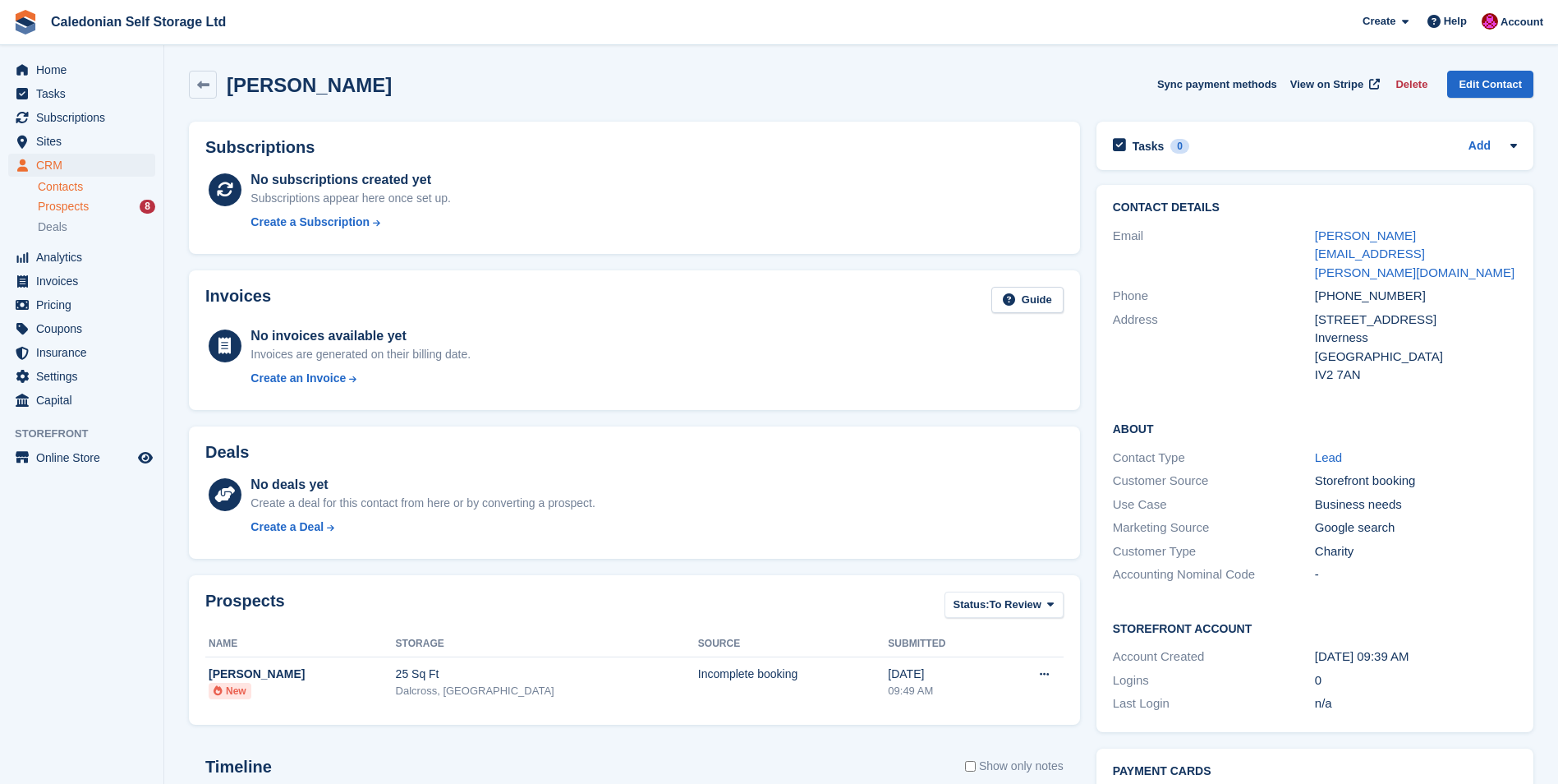
click at [57, 204] on span "Prospects" at bounding box center [63, 206] width 51 height 15
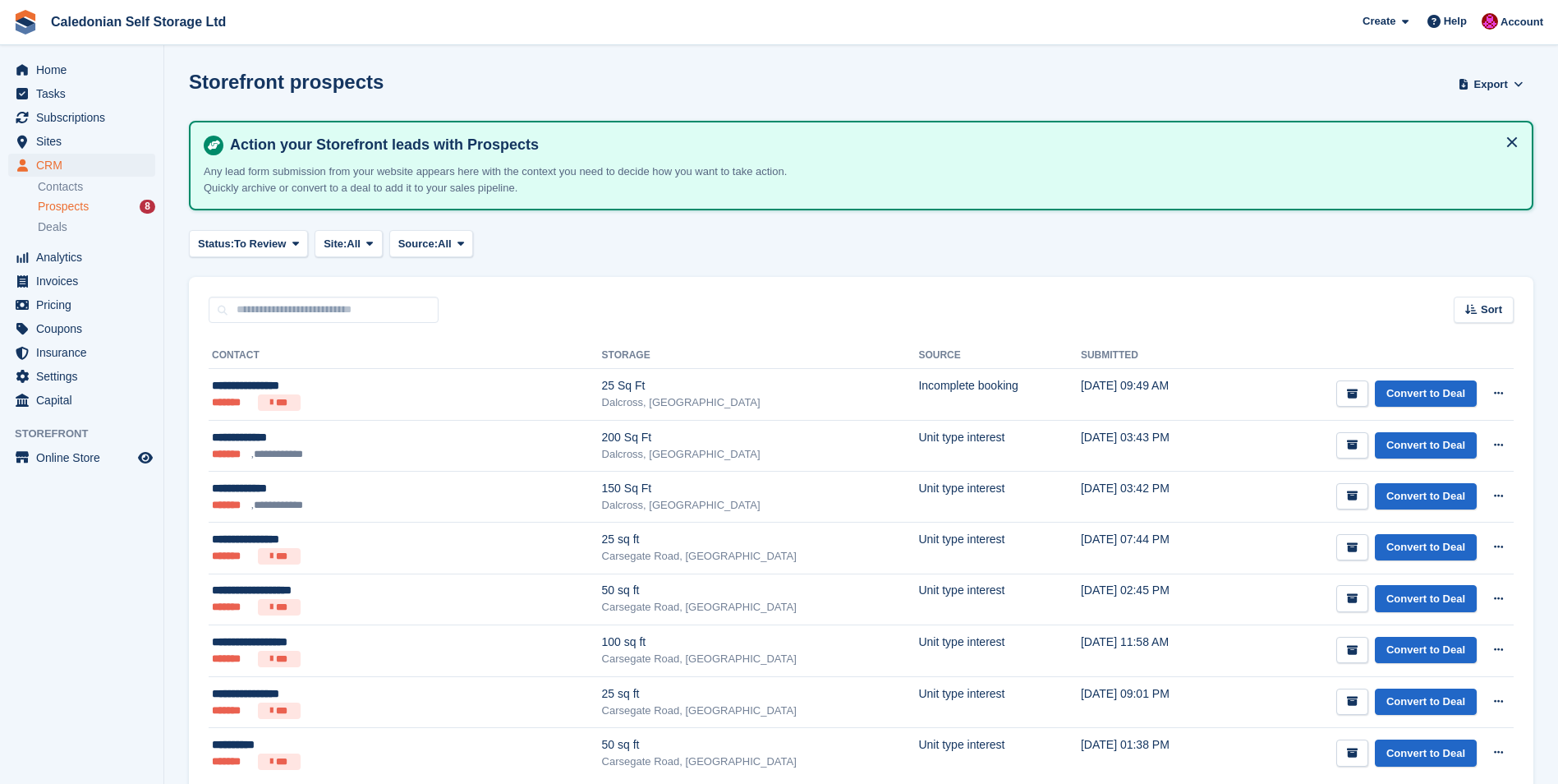
click at [57, 204] on span "Prospects" at bounding box center [63, 206] width 51 height 15
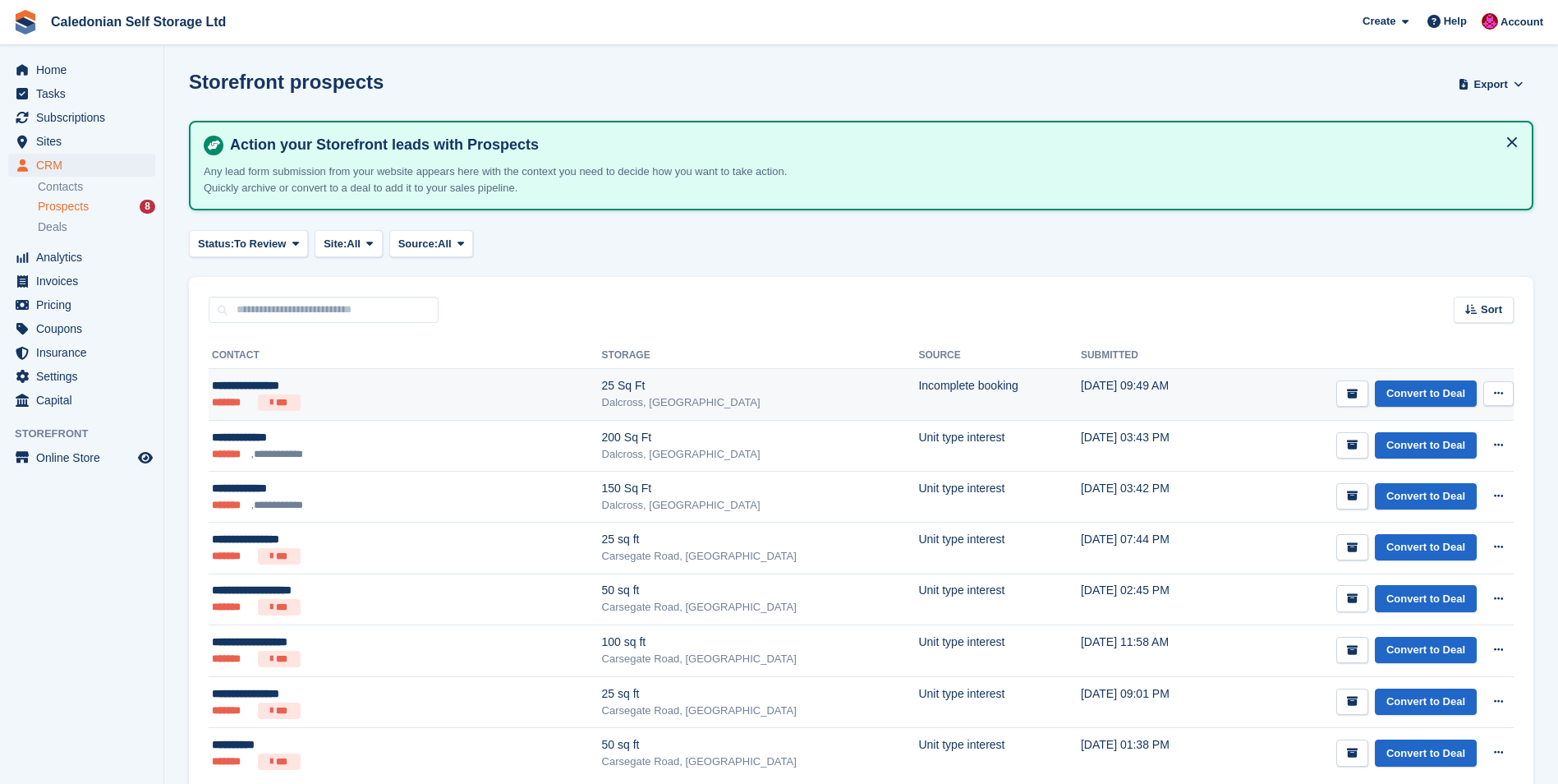
click at [235, 389] on div "**********" at bounding box center [331, 385] width 238 height 17
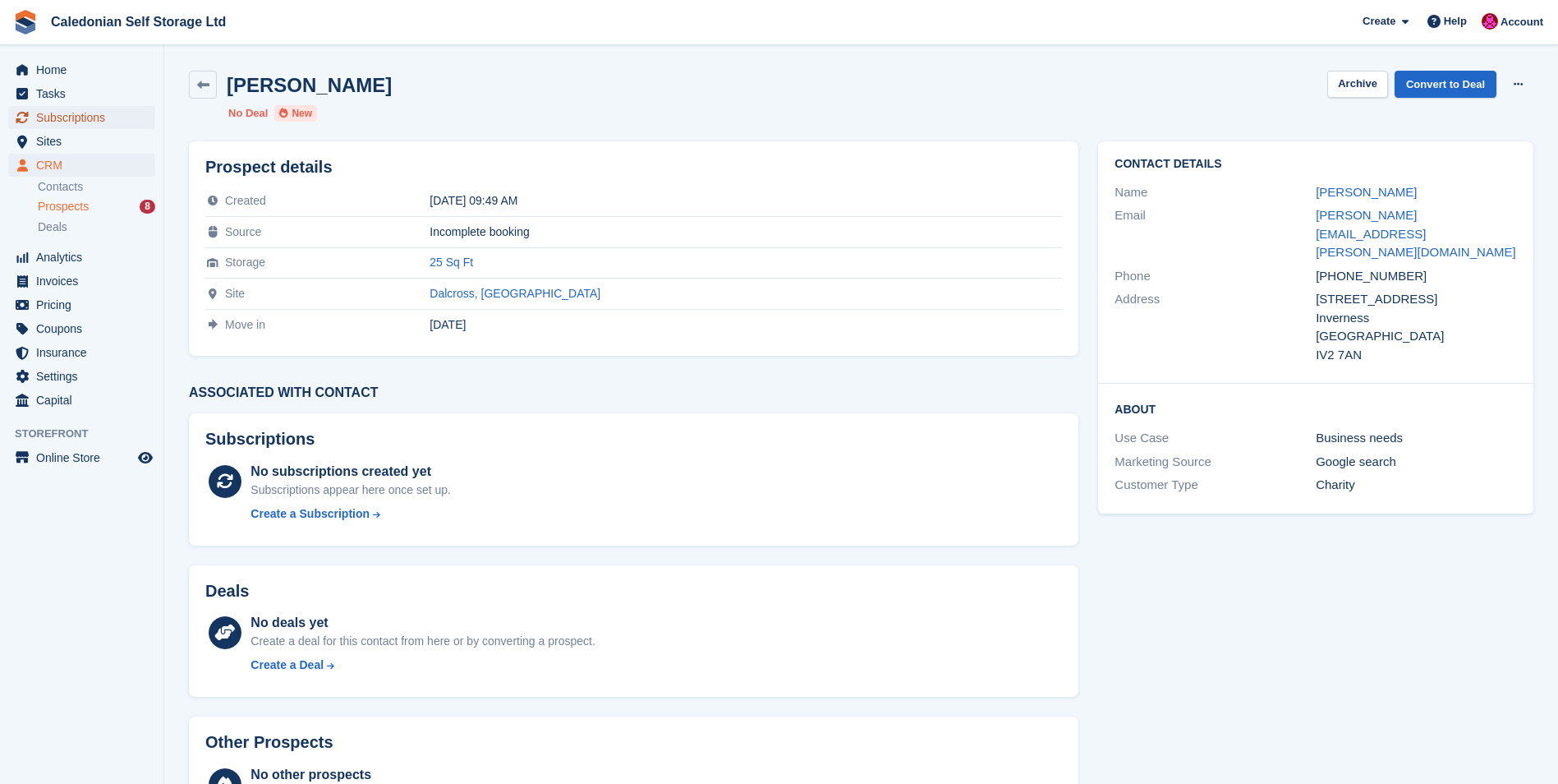
click at [76, 111] on span "Subscriptions" at bounding box center [85, 117] width 99 height 23
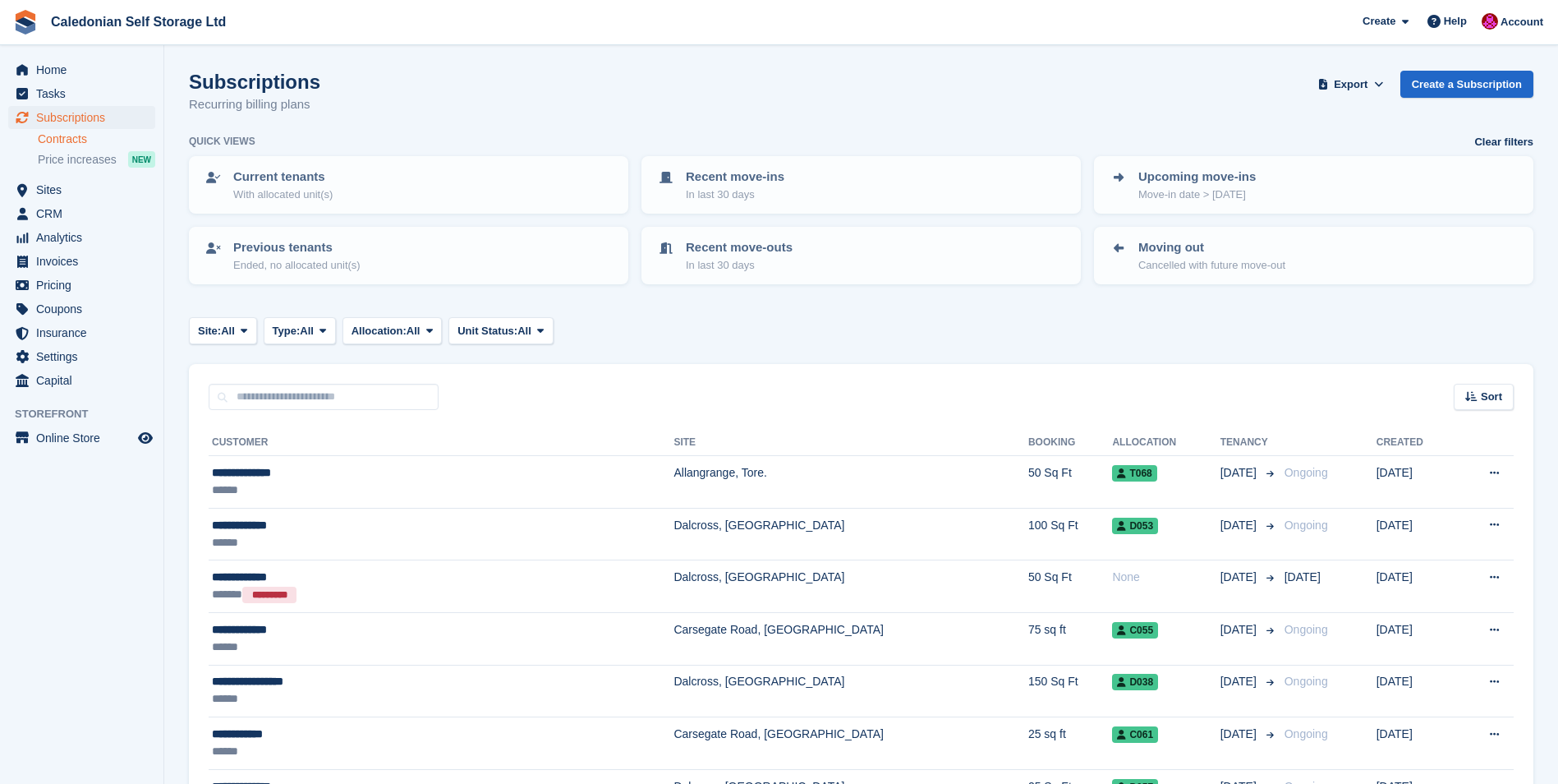
click at [67, 135] on link "Contracts" at bounding box center [96, 139] width 117 height 15
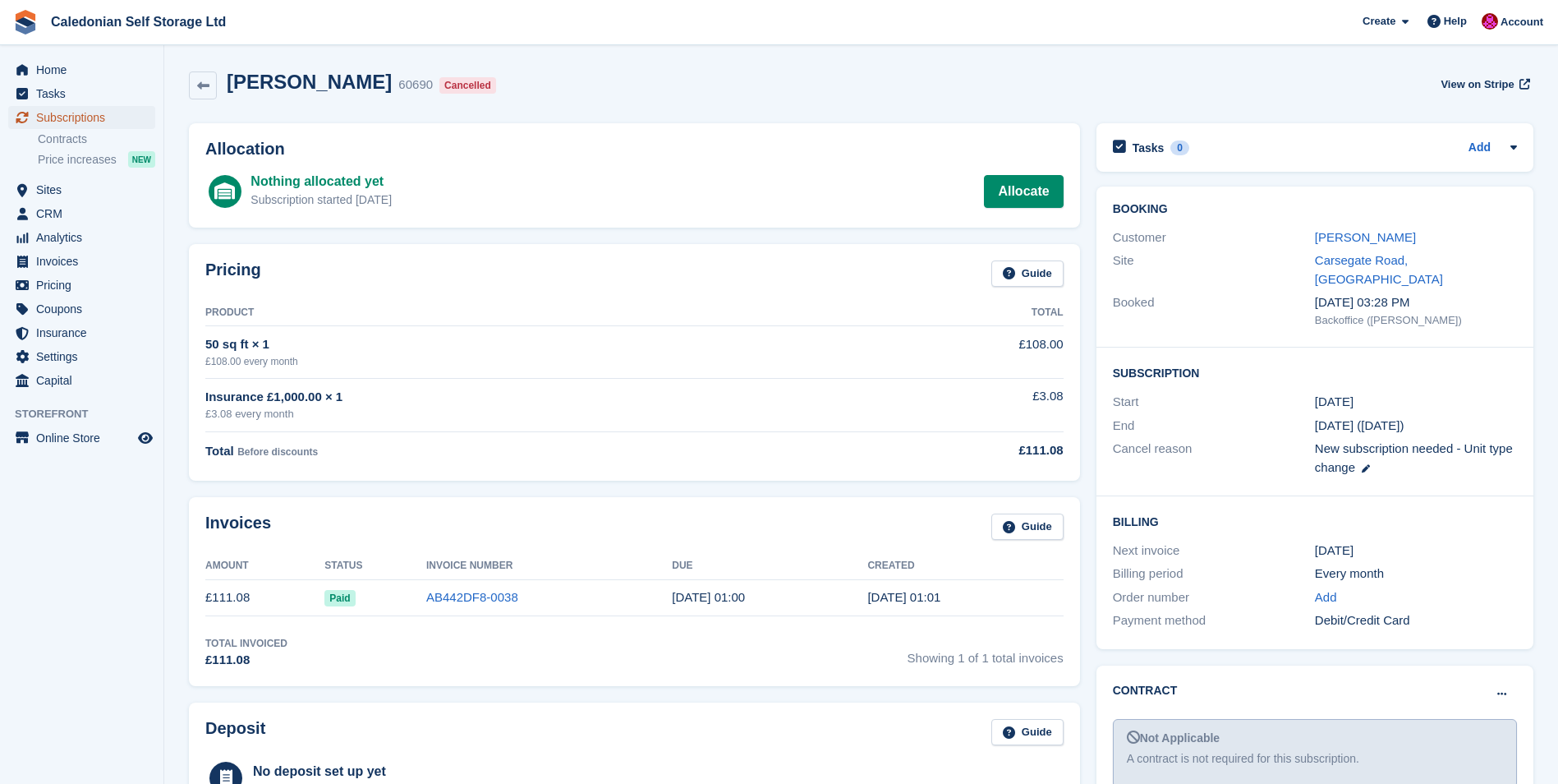
click at [77, 114] on span "Subscriptions" at bounding box center [85, 117] width 99 height 23
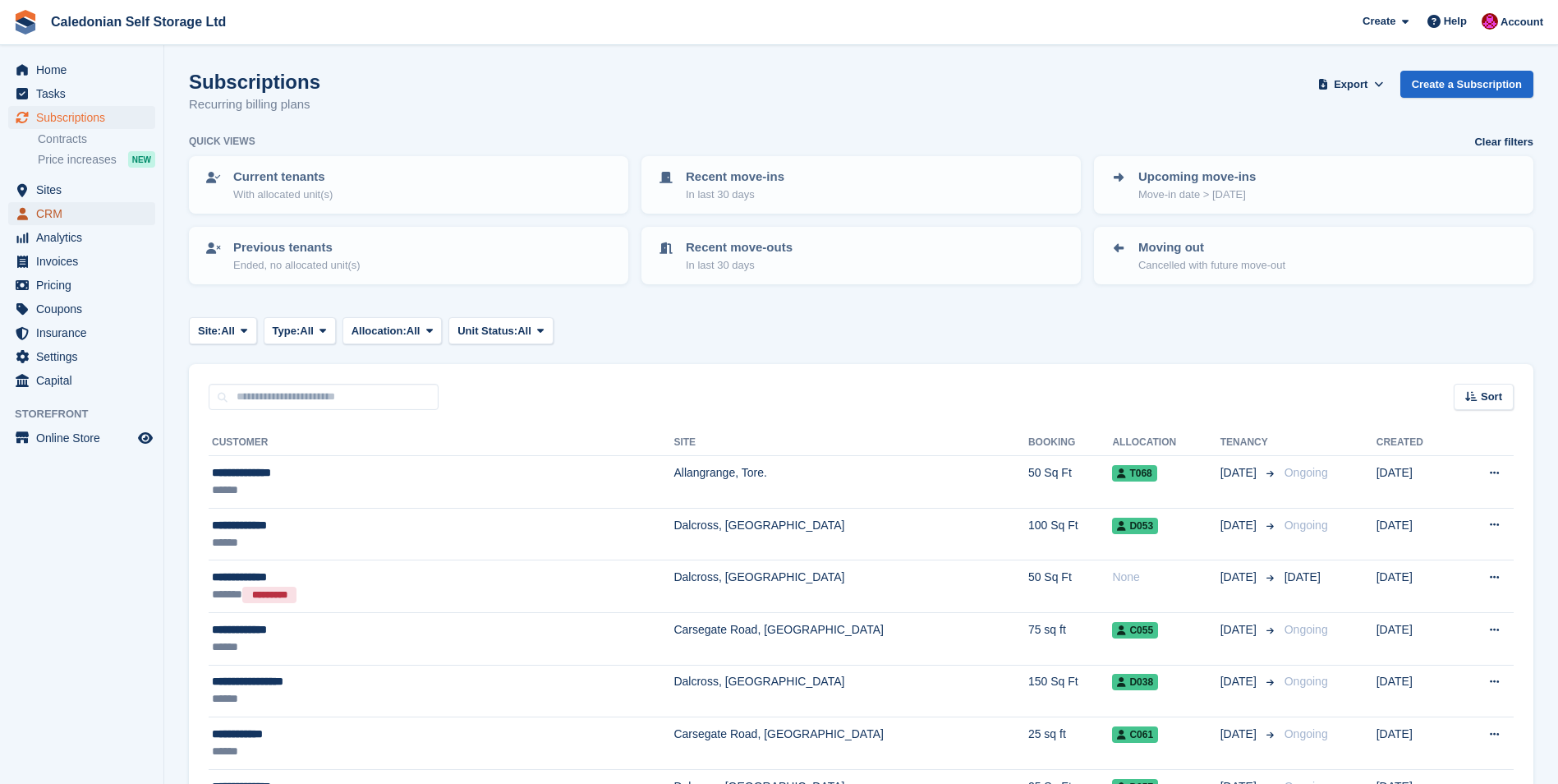
click at [46, 210] on span "CRM" at bounding box center [85, 213] width 99 height 23
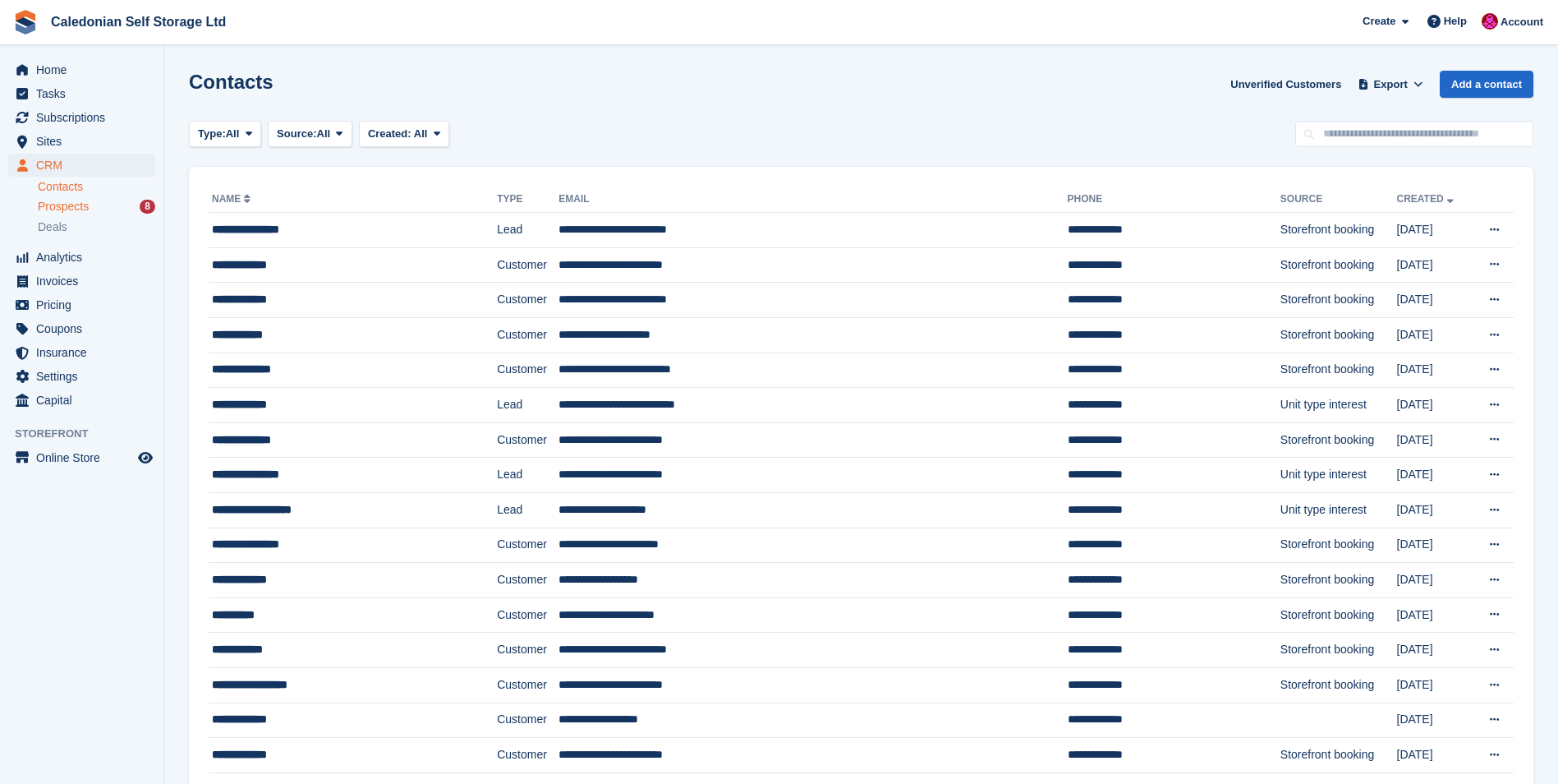
click at [56, 205] on span "Prospects" at bounding box center [63, 206] width 51 height 15
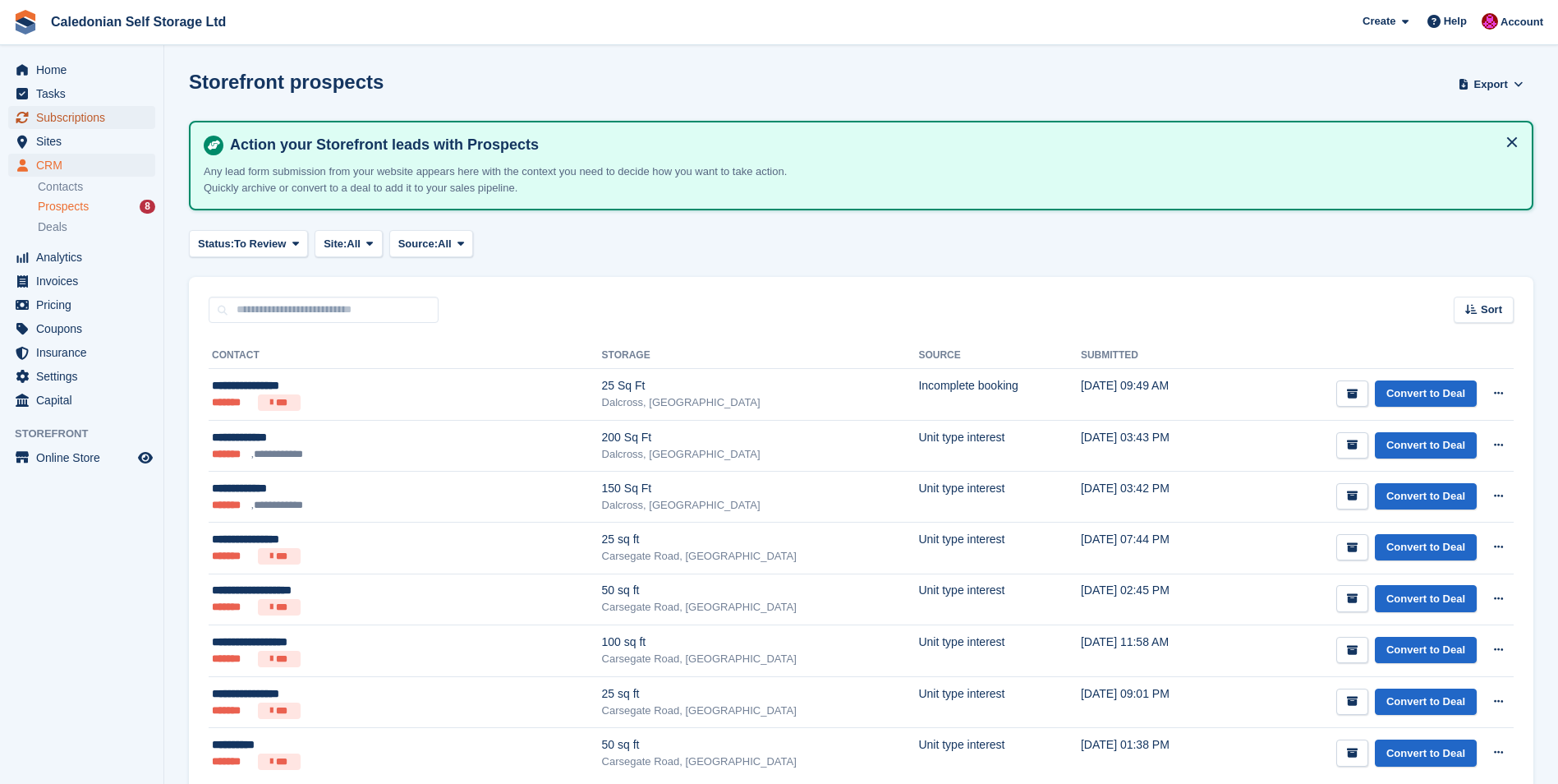
click at [57, 122] on span "Subscriptions" at bounding box center [85, 117] width 99 height 23
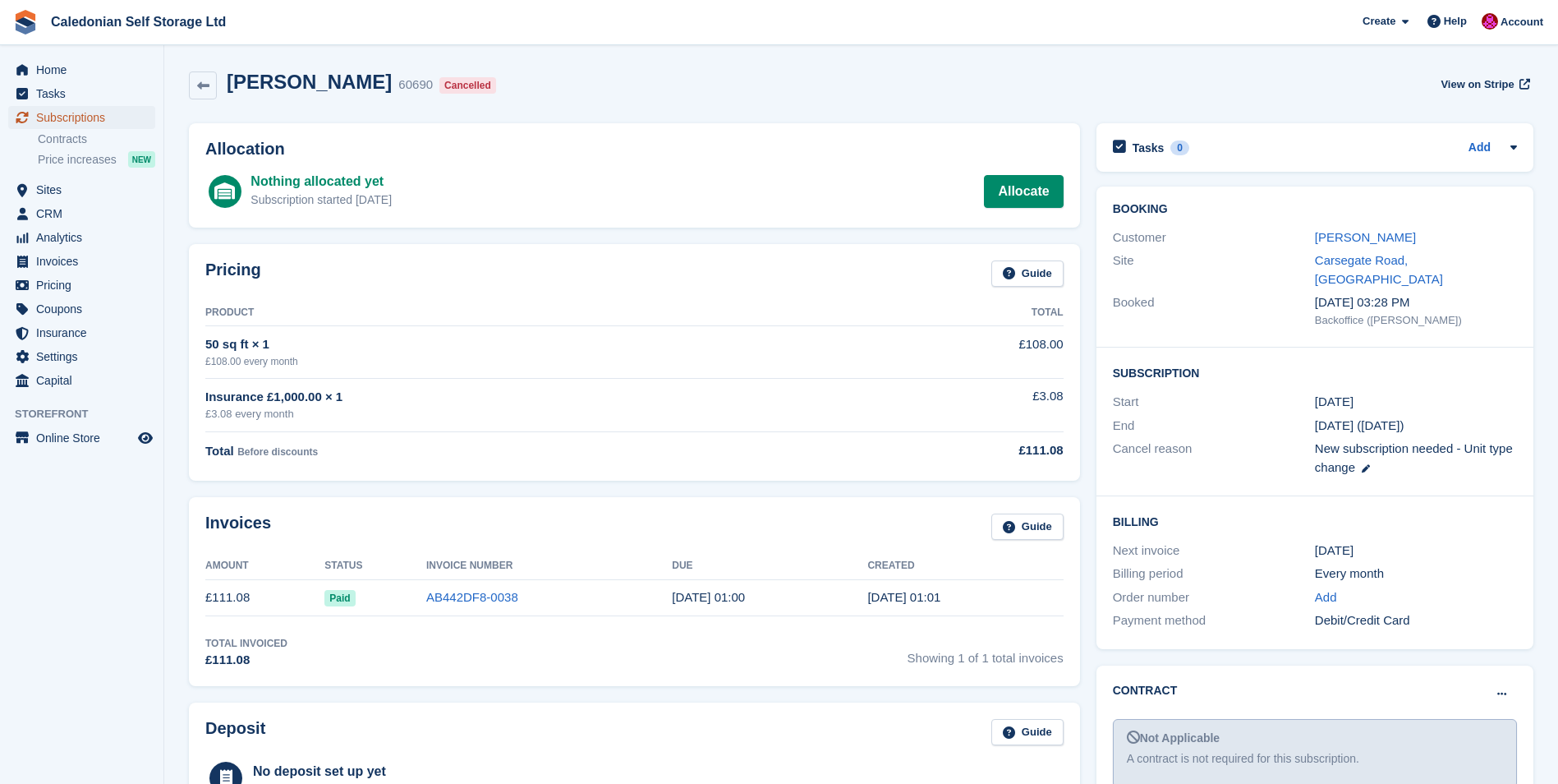
click at [63, 115] on span "Subscriptions" at bounding box center [85, 117] width 99 height 23
click at [57, 116] on span "Subscriptions" at bounding box center [85, 117] width 99 height 23
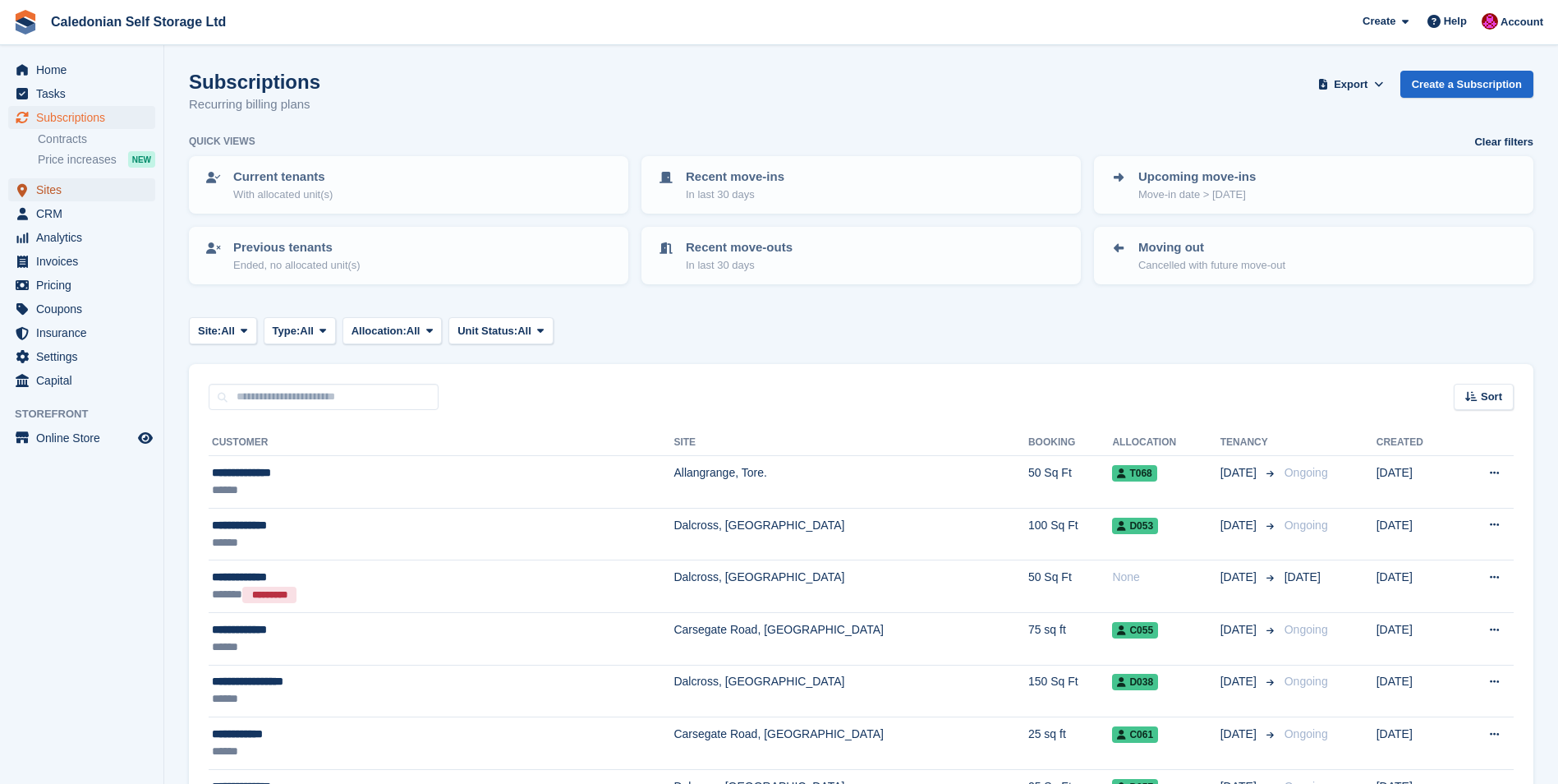
click at [52, 187] on span "Sites" at bounding box center [85, 189] width 99 height 23
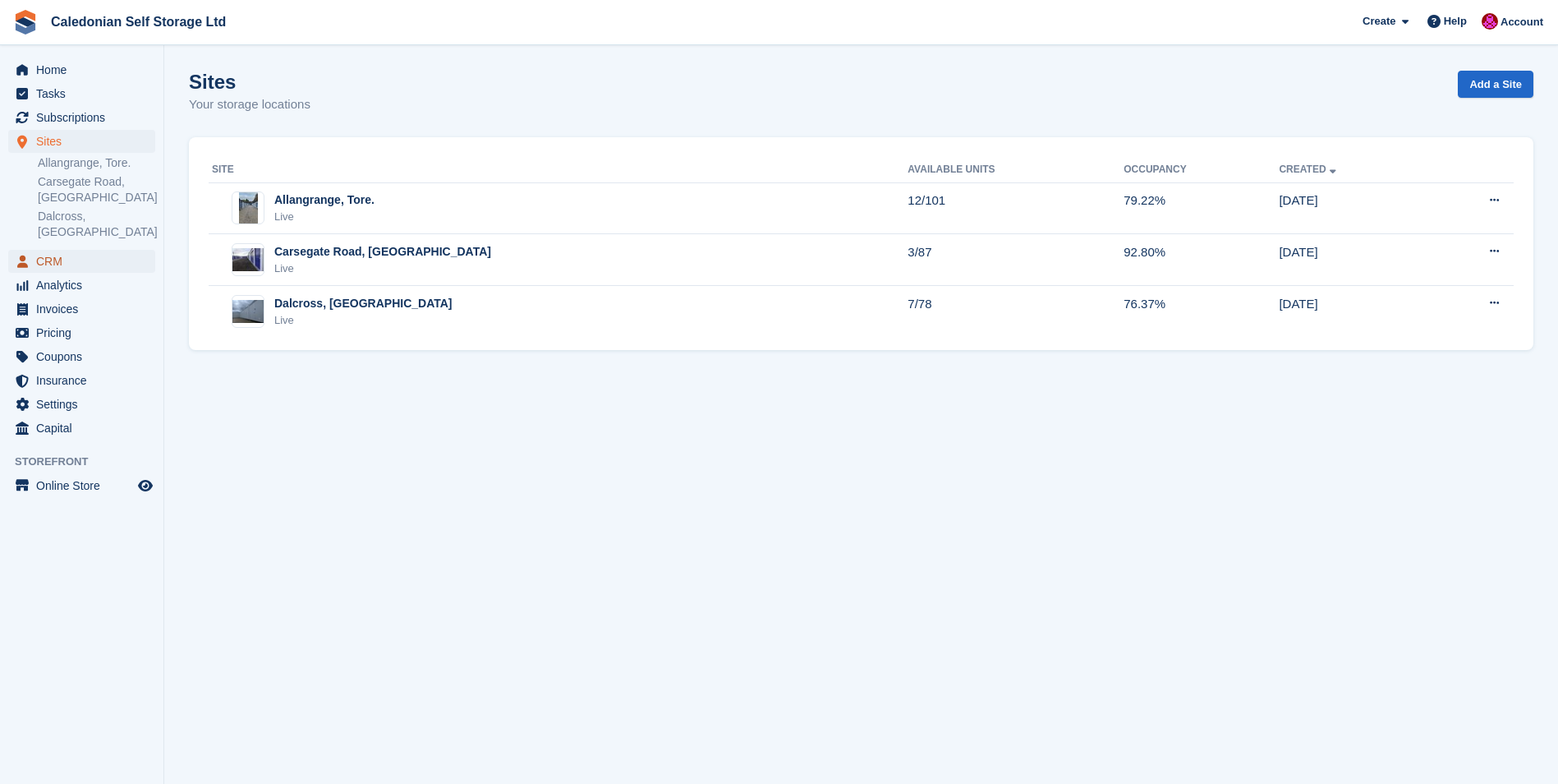
click at [44, 250] on span "CRM" at bounding box center [85, 261] width 99 height 23
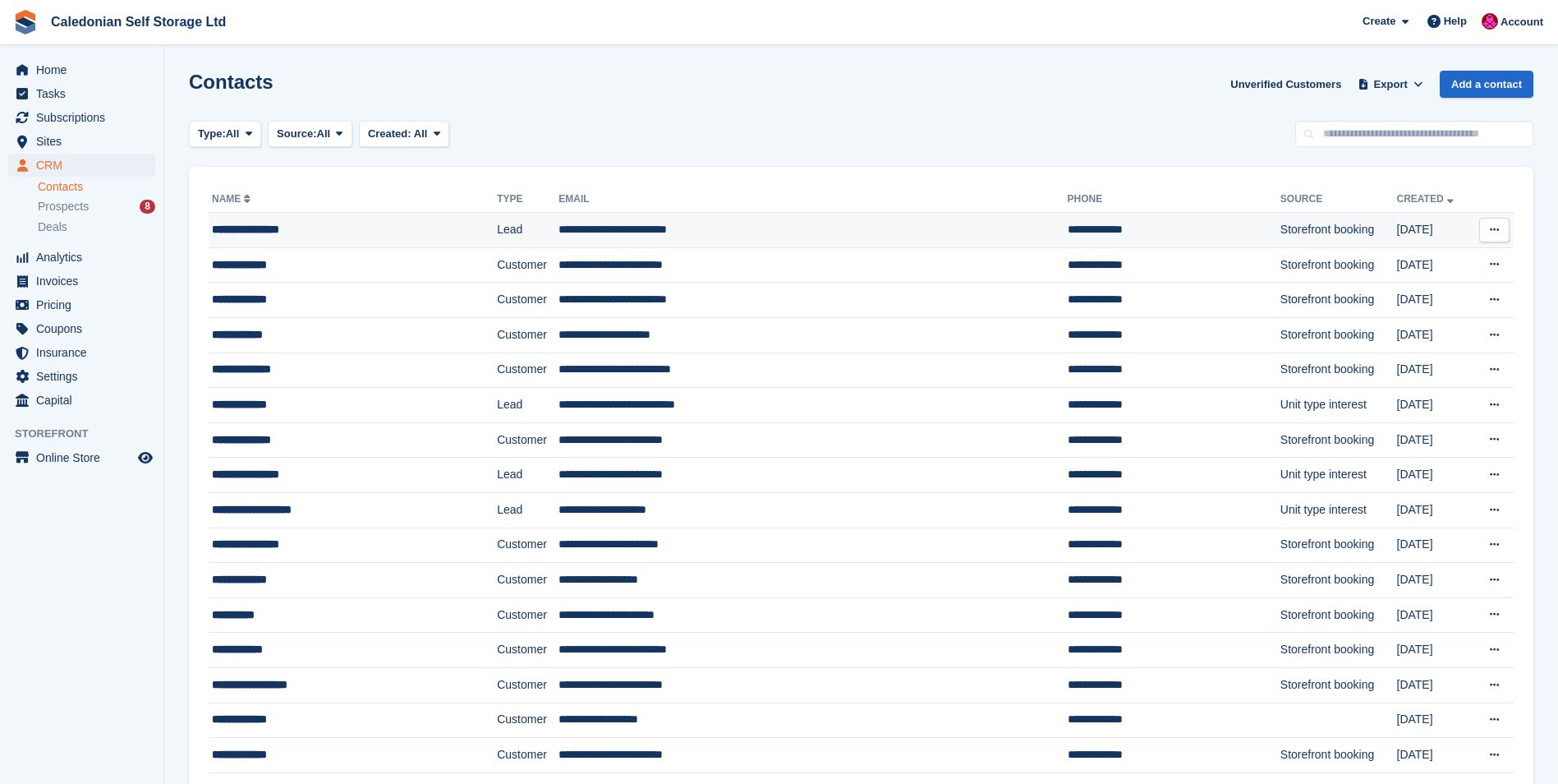
click at [258, 227] on div "**********" at bounding box center [327, 230] width 230 height 17
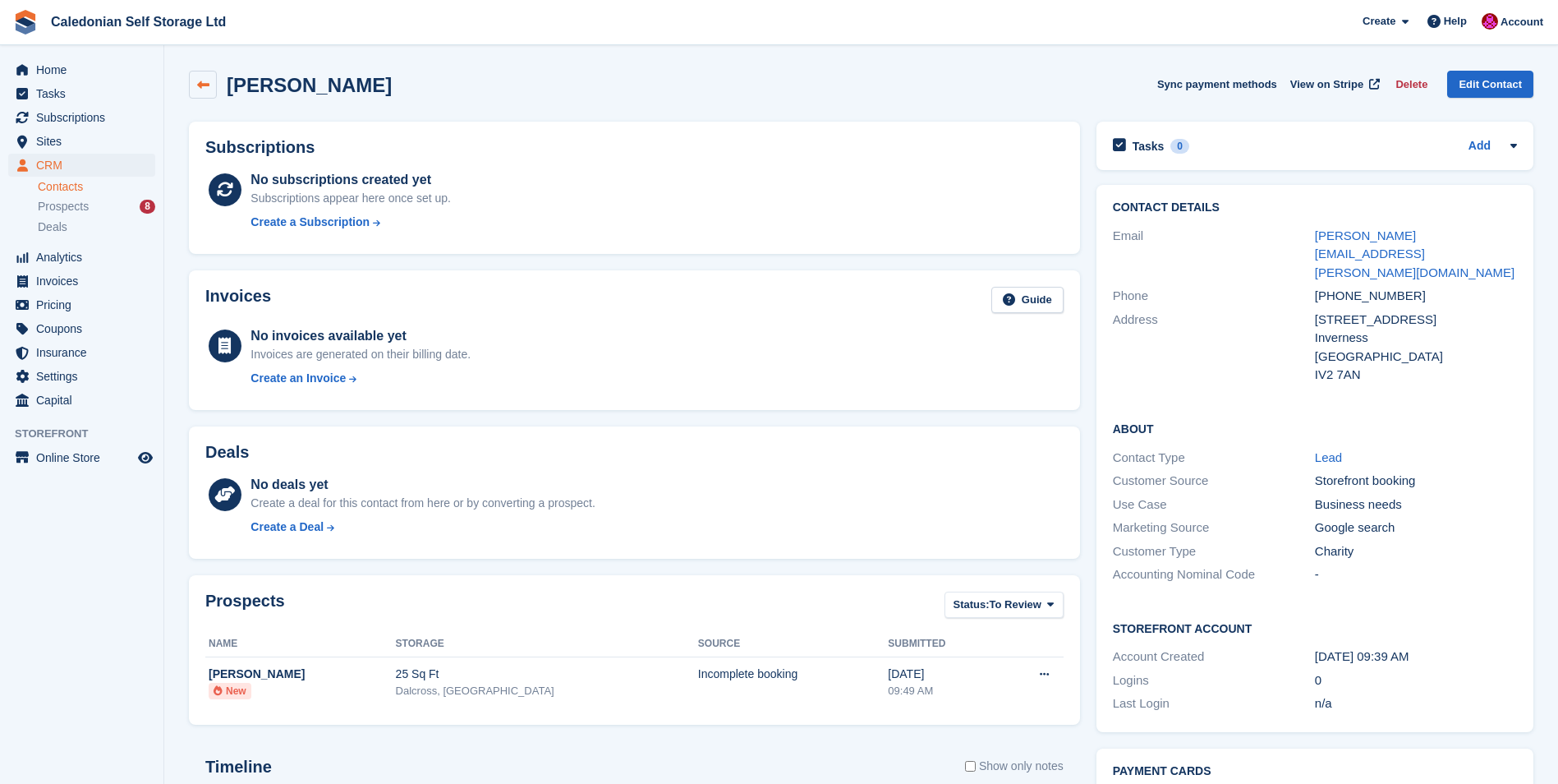
click at [200, 85] on icon at bounding box center [203, 84] width 13 height 13
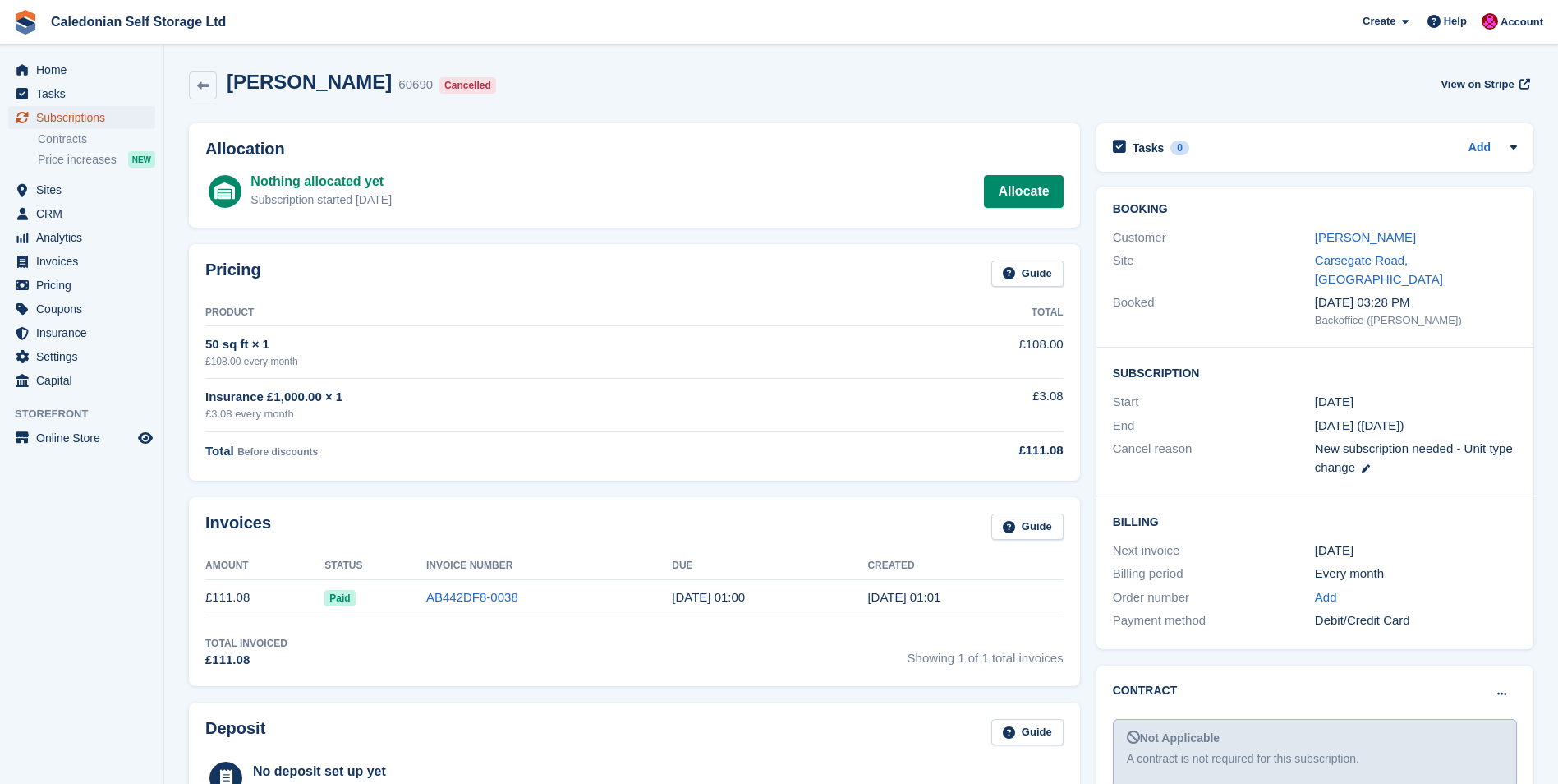
click at [71, 117] on span "Subscriptions" at bounding box center [85, 117] width 99 height 23
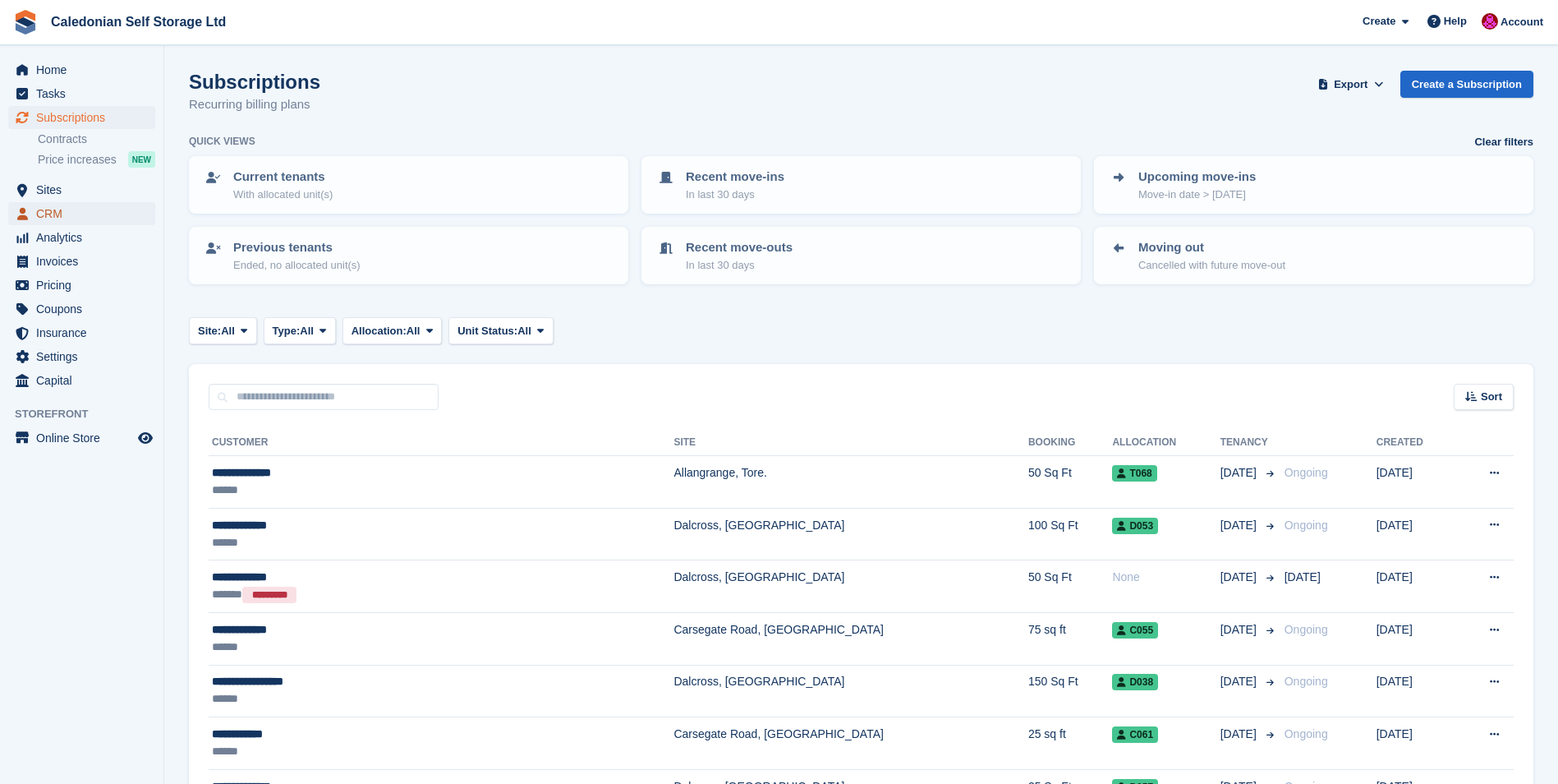
click at [54, 204] on span "CRM" at bounding box center [85, 213] width 99 height 23
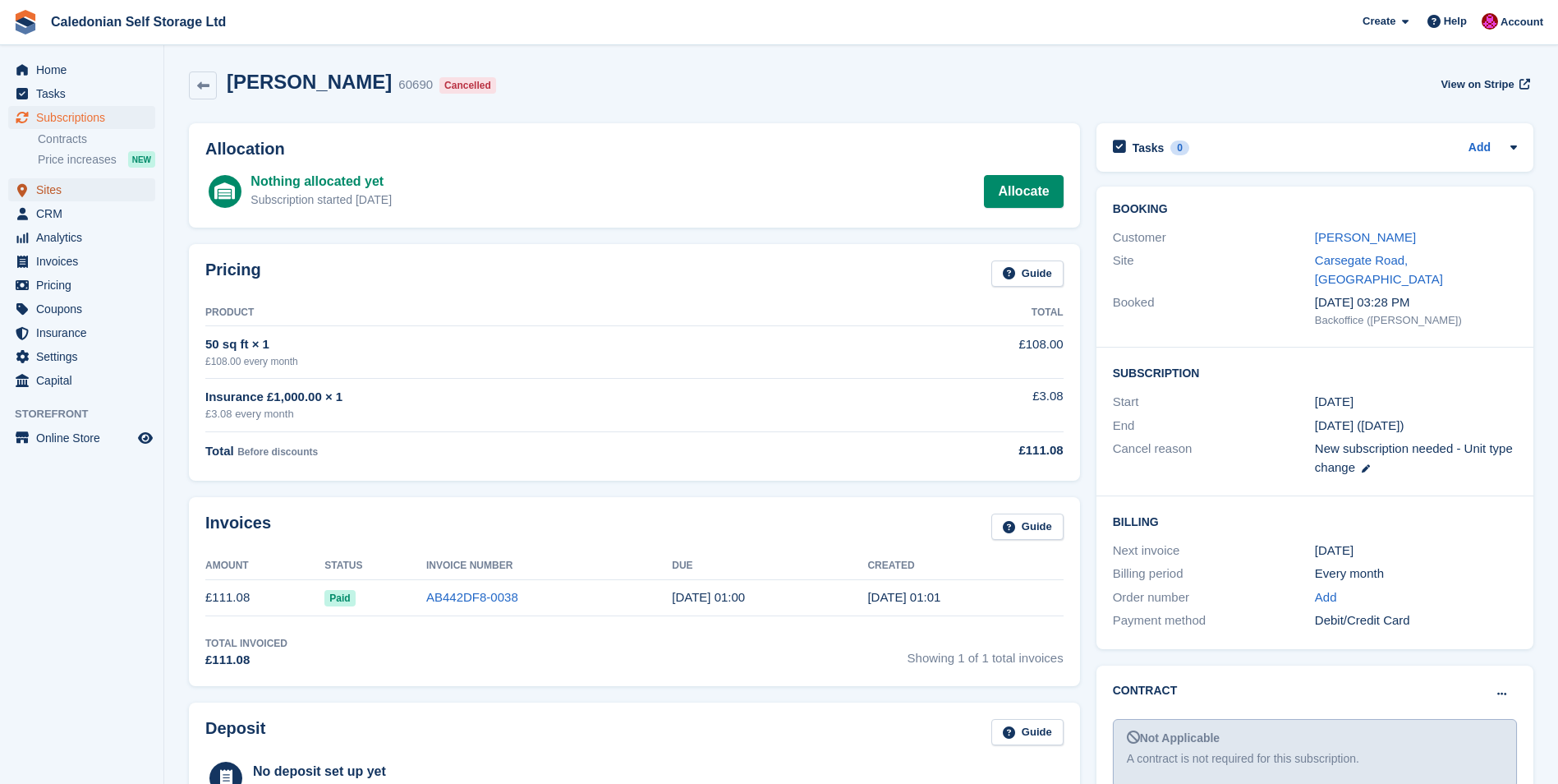
click at [53, 188] on span "Sites" at bounding box center [85, 189] width 99 height 23
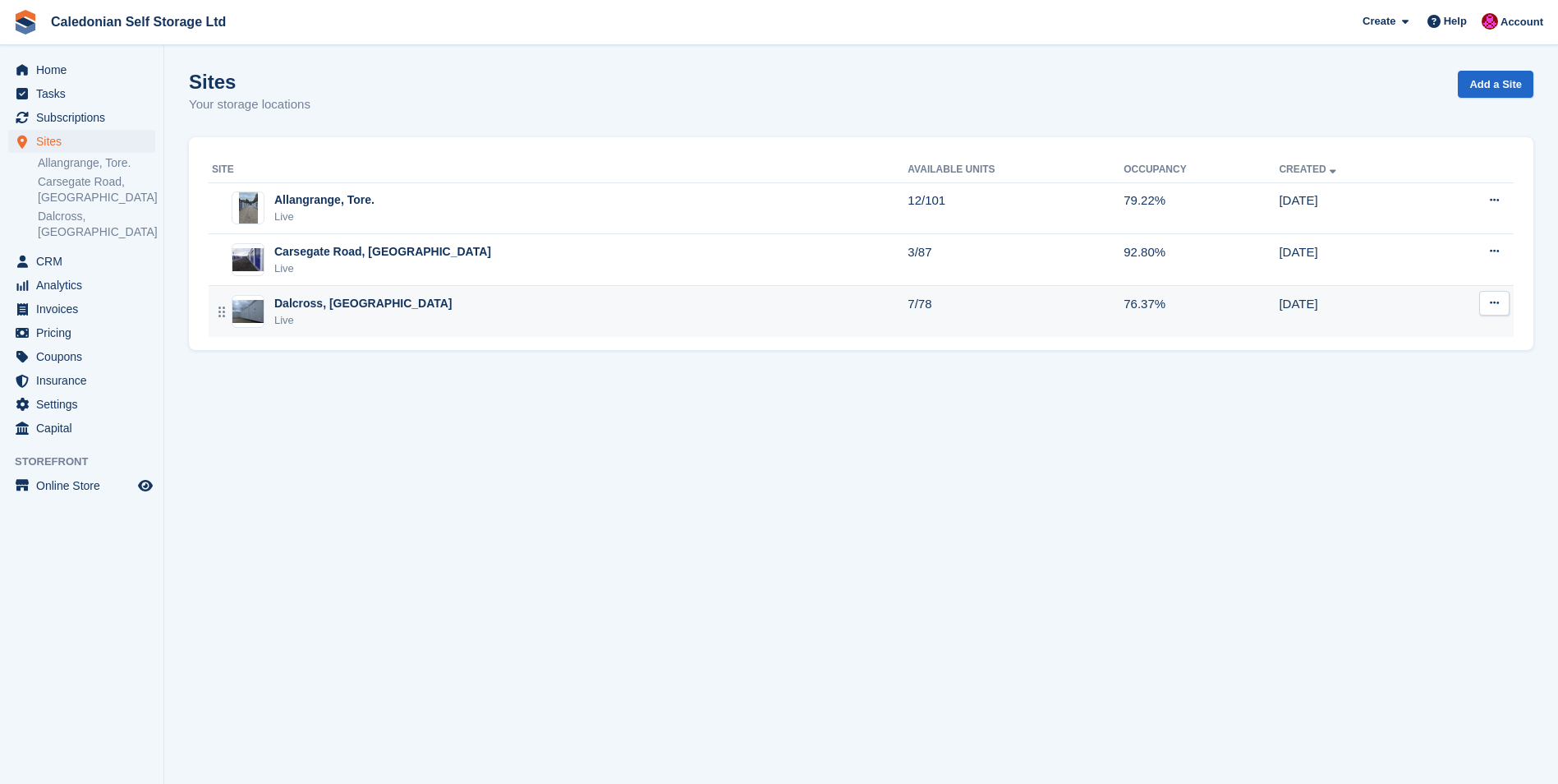
click at [304, 305] on div "Dalcross, [GEOGRAPHIC_DATA]" at bounding box center [363, 303] width 178 height 17
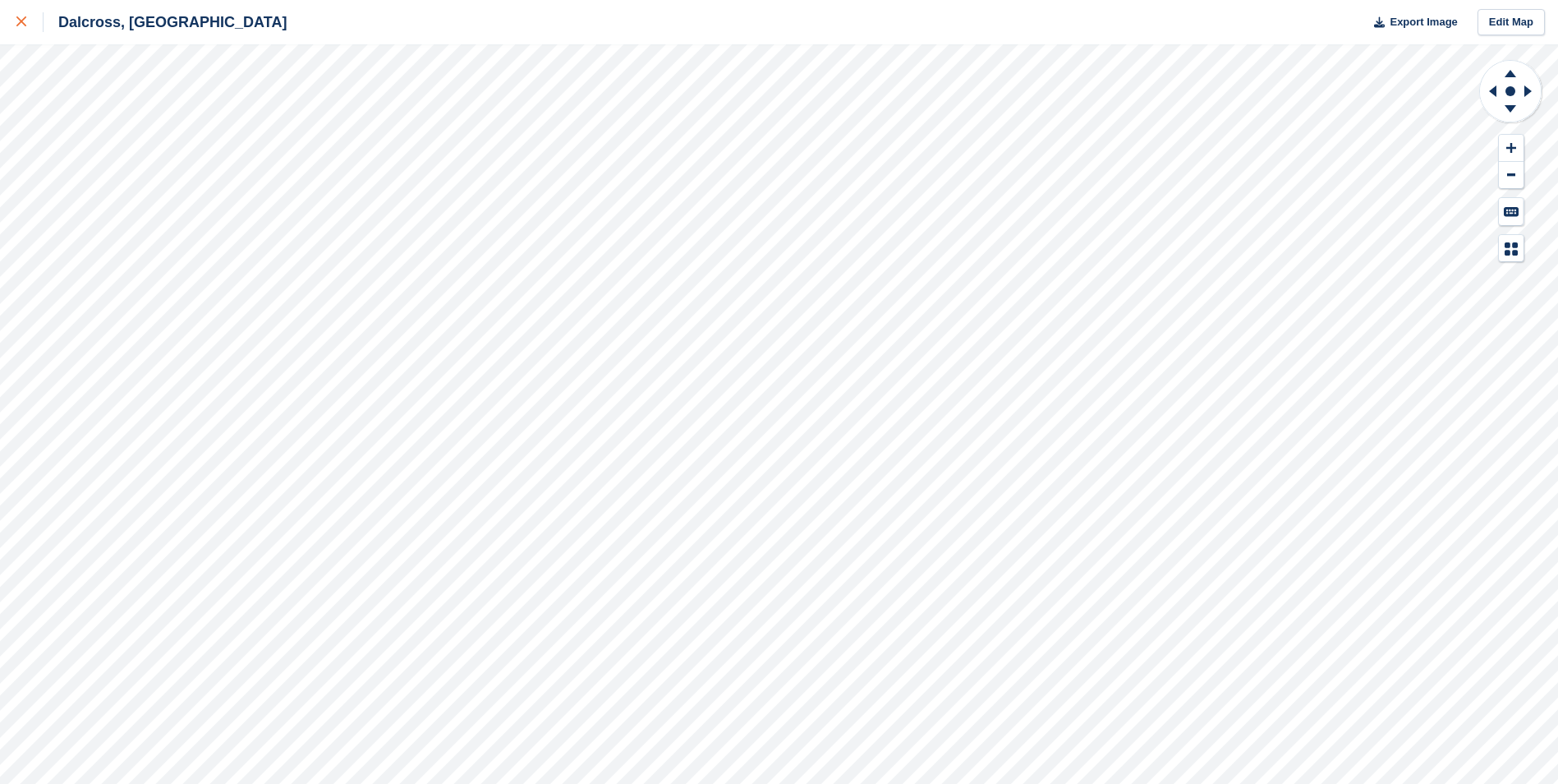
click at [19, 21] on icon at bounding box center [21, 21] width 10 height 10
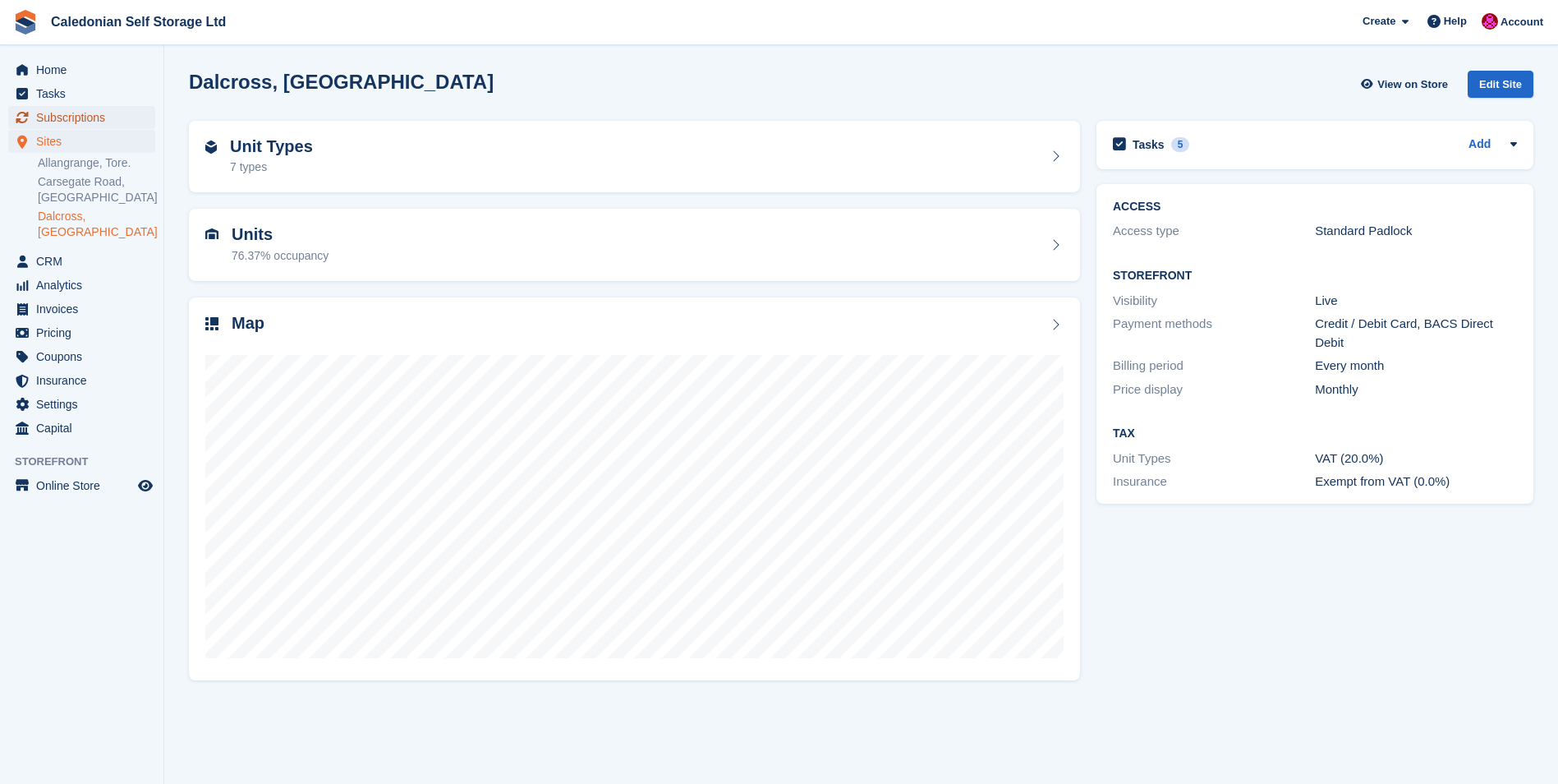
click at [90, 114] on span "Subscriptions" at bounding box center [85, 117] width 99 height 23
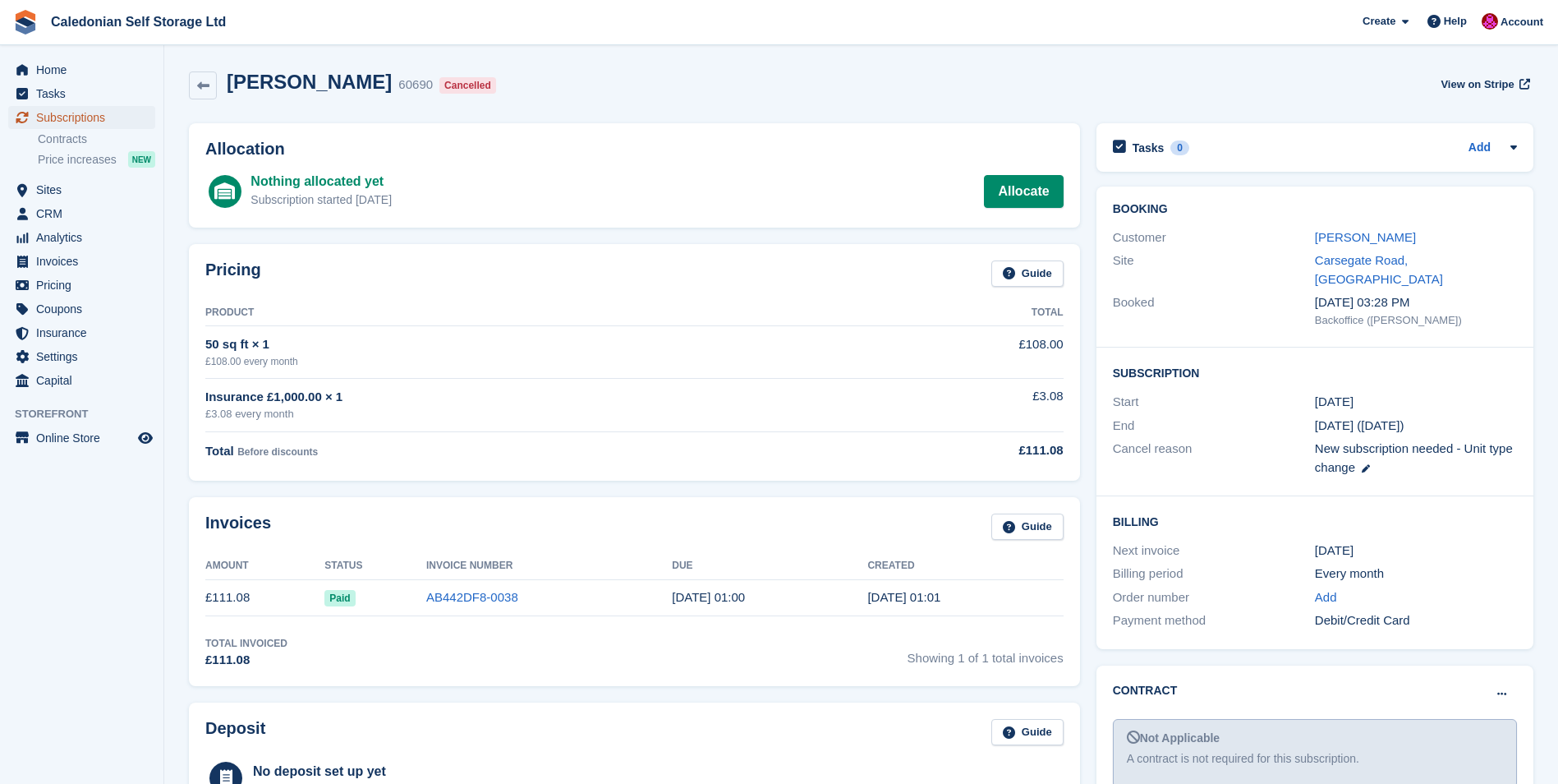
click at [74, 113] on span "Subscriptions" at bounding box center [85, 117] width 99 height 23
click at [80, 122] on span "Subscriptions" at bounding box center [85, 117] width 99 height 23
